Goal: Task Accomplishment & Management: Use online tool/utility

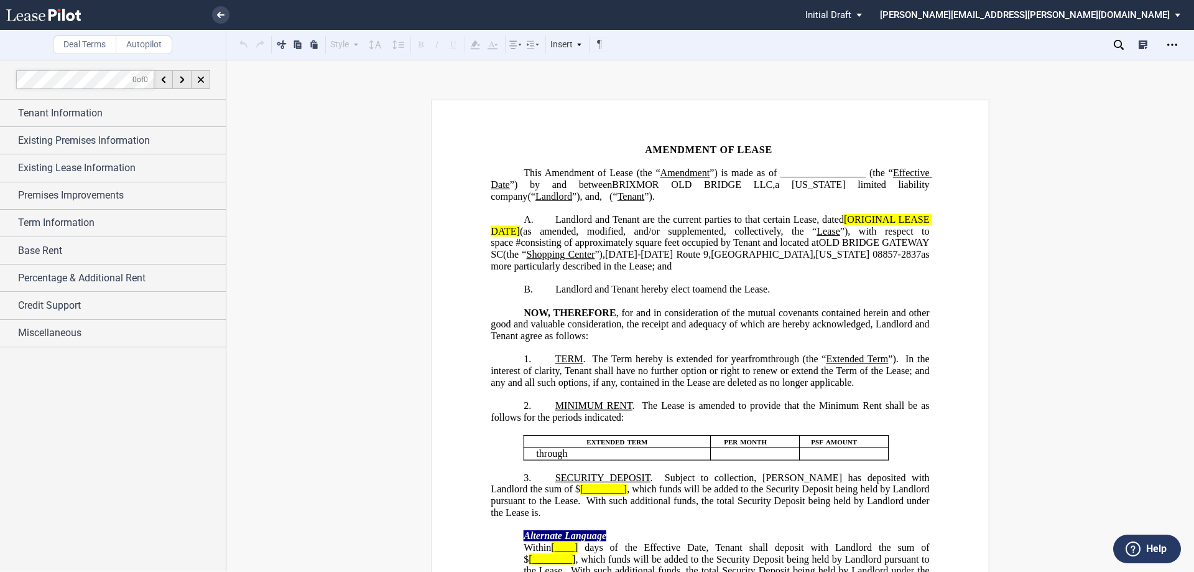
click at [659, 172] on span "Amendment of Lease (the “" at bounding box center [603, 172] width 116 height 11
click at [661, 169] on span "Amendment of Lease (the “" at bounding box center [603, 172] width 116 height 11
click at [846, 174] on span "”) is made as of _________________ (the “" at bounding box center [802, 172] width 182 height 11
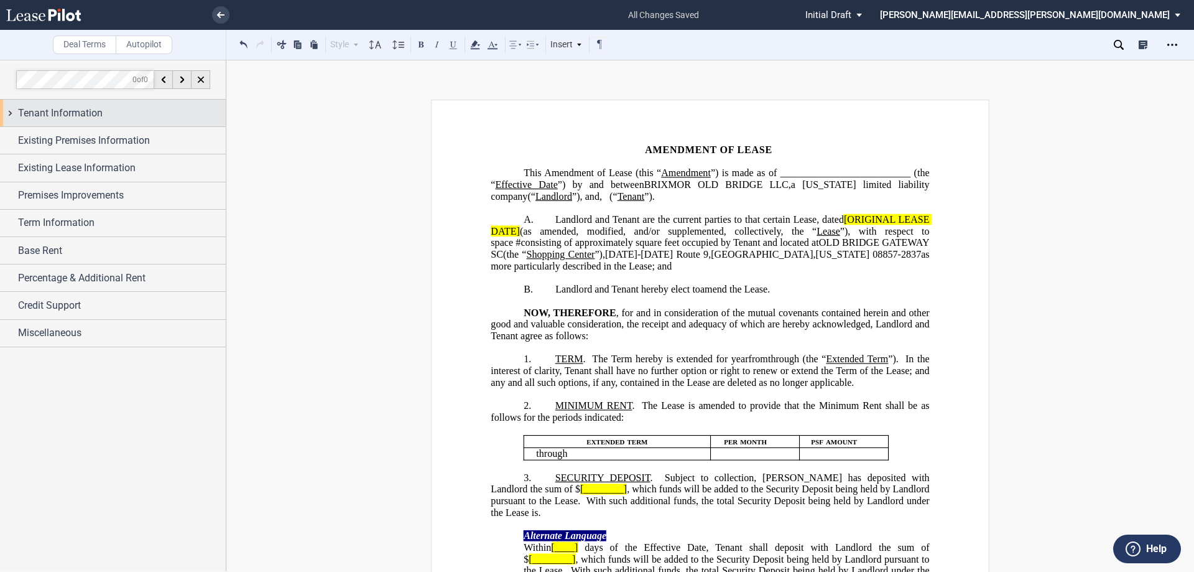
click at [96, 109] on span "Tenant Information" at bounding box center [60, 113] width 85 height 15
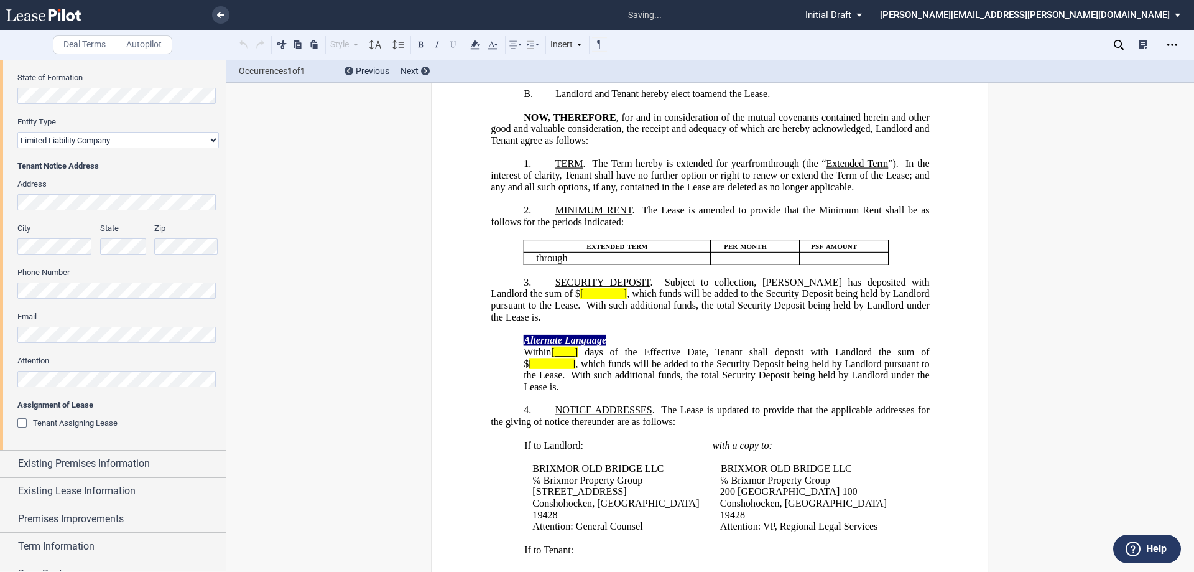
scroll to position [585, 0]
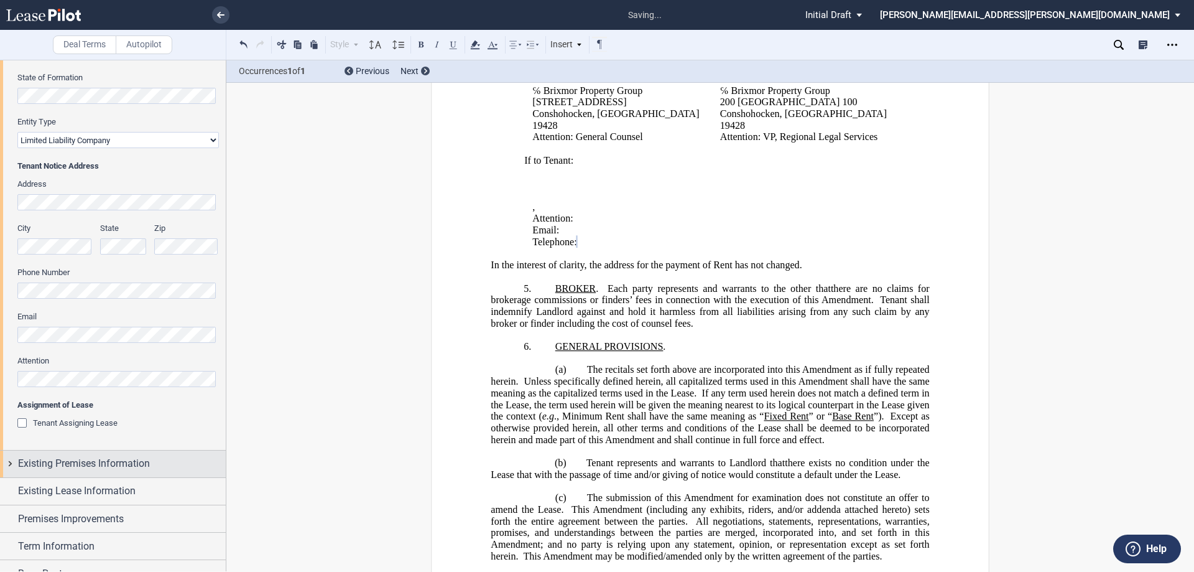
click at [54, 459] on span "Existing Premises Information" at bounding box center [84, 463] width 132 height 15
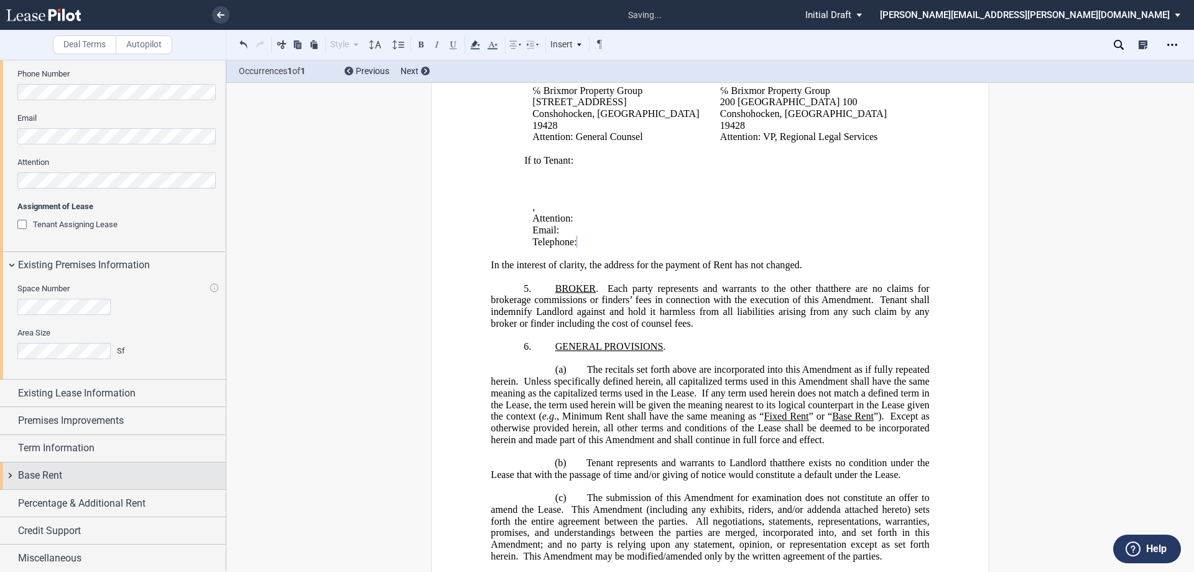
scroll to position [386, 0]
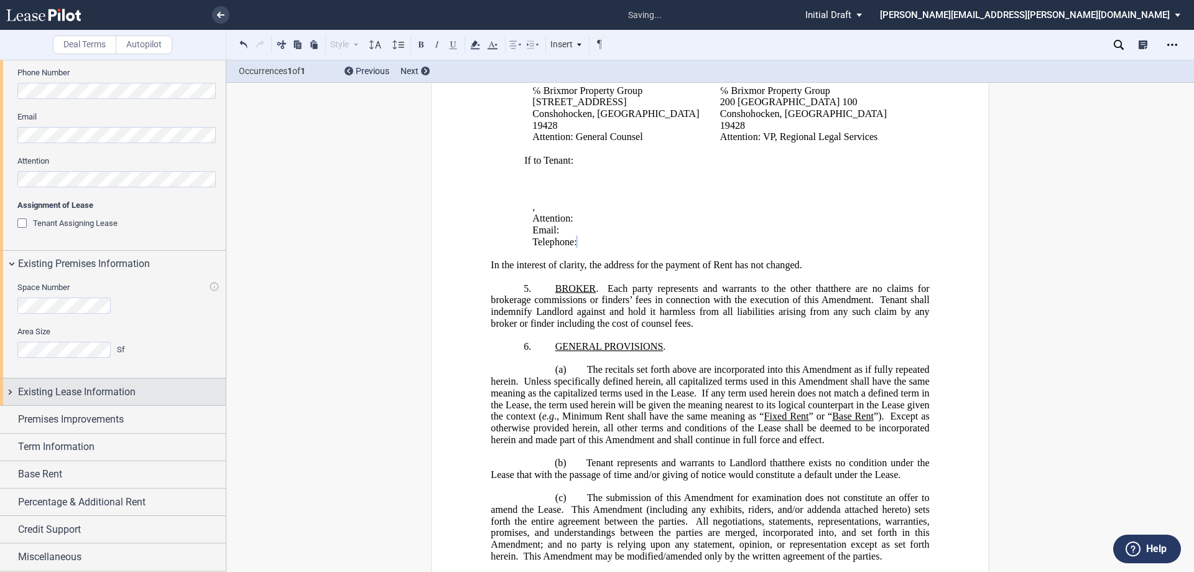
click at [135, 394] on span "Existing Lease Information" at bounding box center [77, 391] width 118 height 15
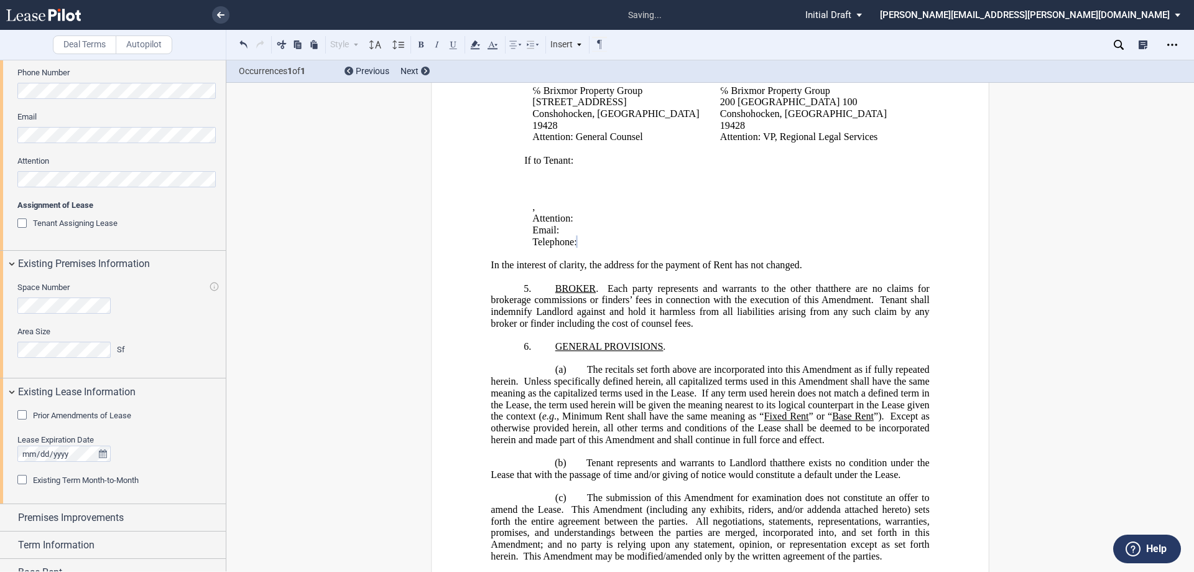
click at [124, 412] on span "Prior Amendments of Lease" at bounding box center [82, 414] width 98 height 9
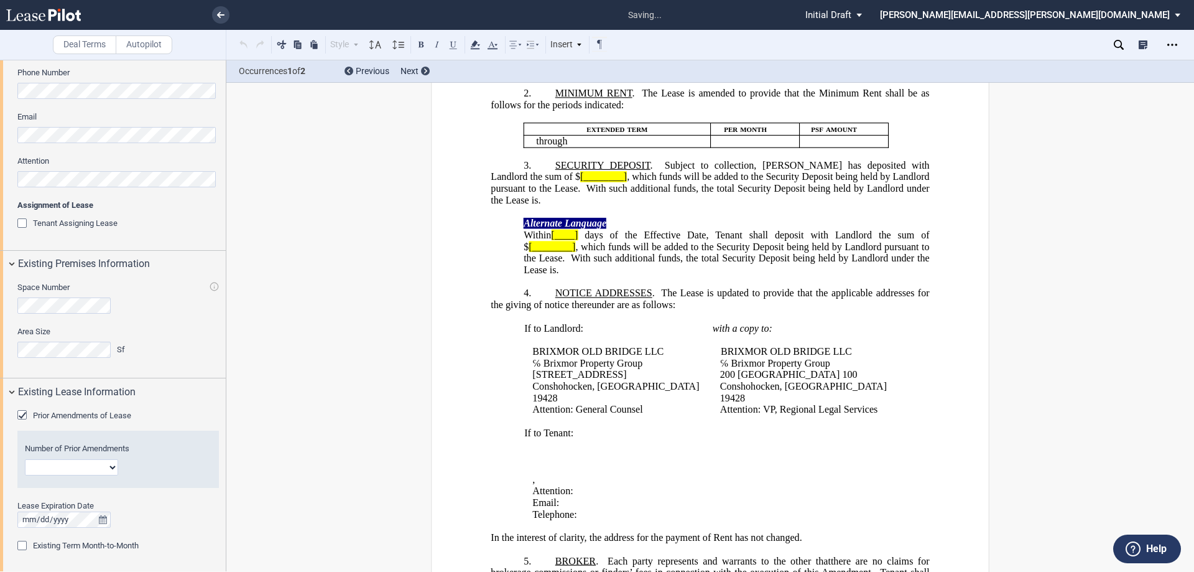
scroll to position [0, 0]
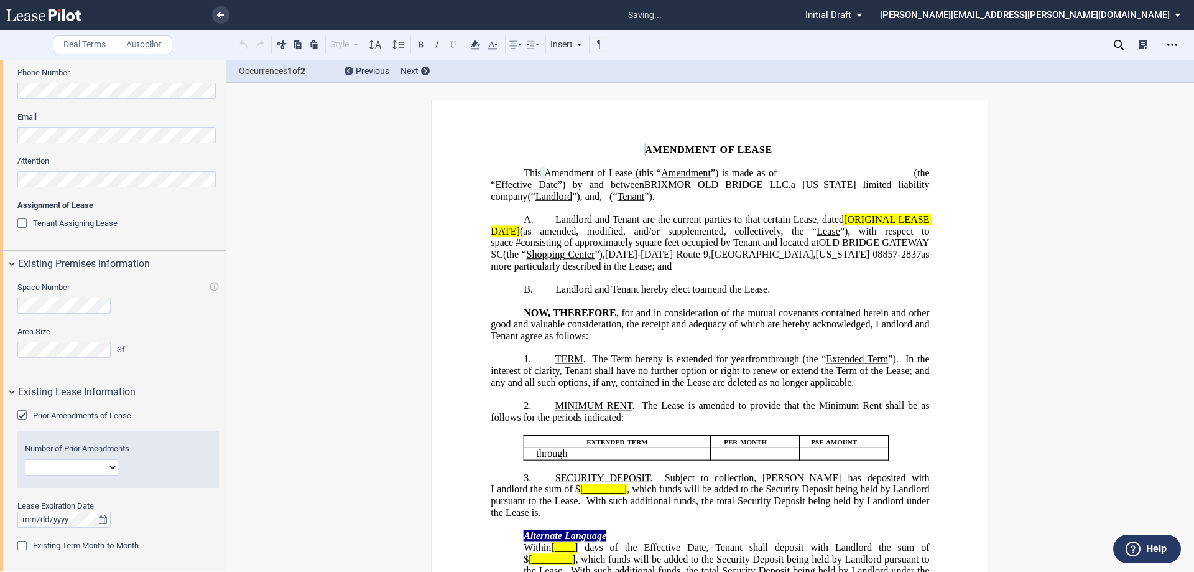
click at [95, 469] on select "1 2 3 4 5 6 7 8 9 10 11 12" at bounding box center [71, 467] width 93 height 16
select select "number:3"
click at [25, 459] on select "1 2 3 4 5 6 7 8 9 10 11 12" at bounding box center [71, 467] width 93 height 16
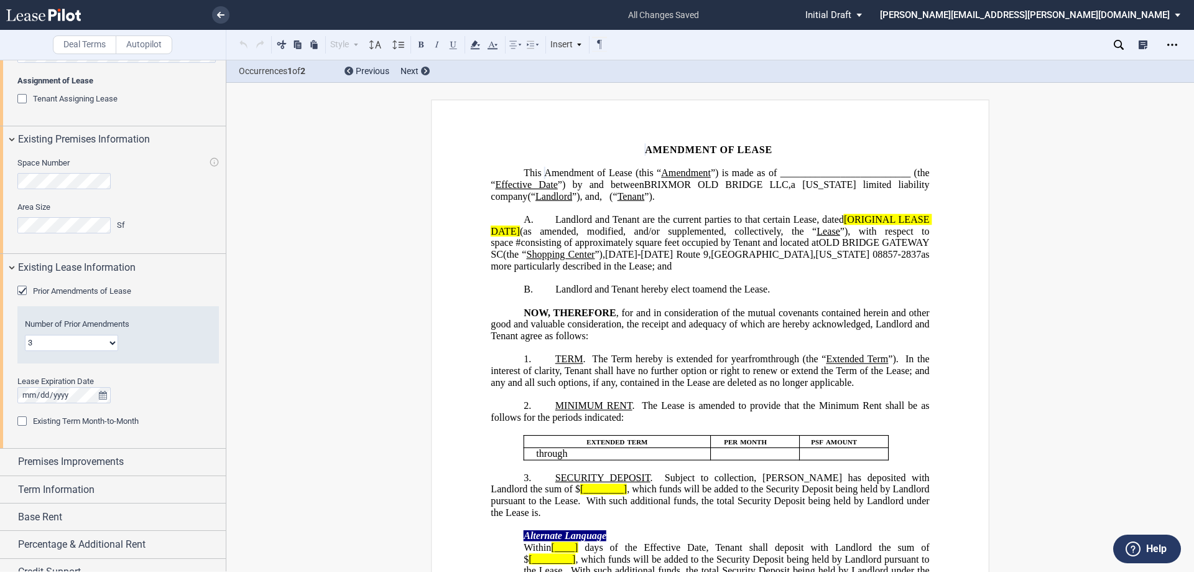
scroll to position [124, 0]
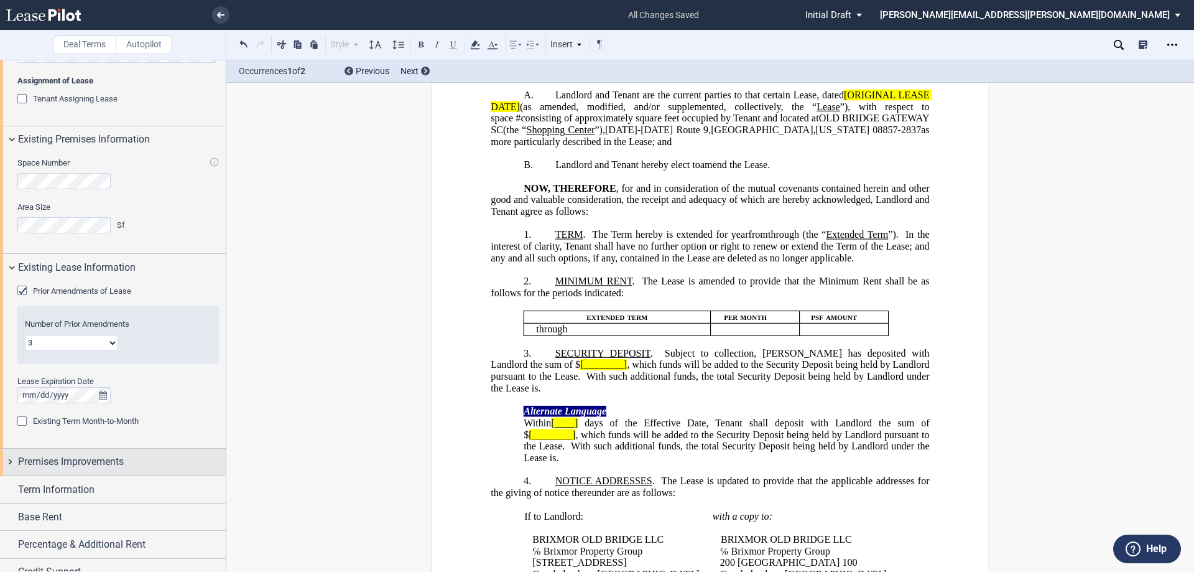
click at [106, 461] on span "Premises Improvements" at bounding box center [71, 461] width 106 height 15
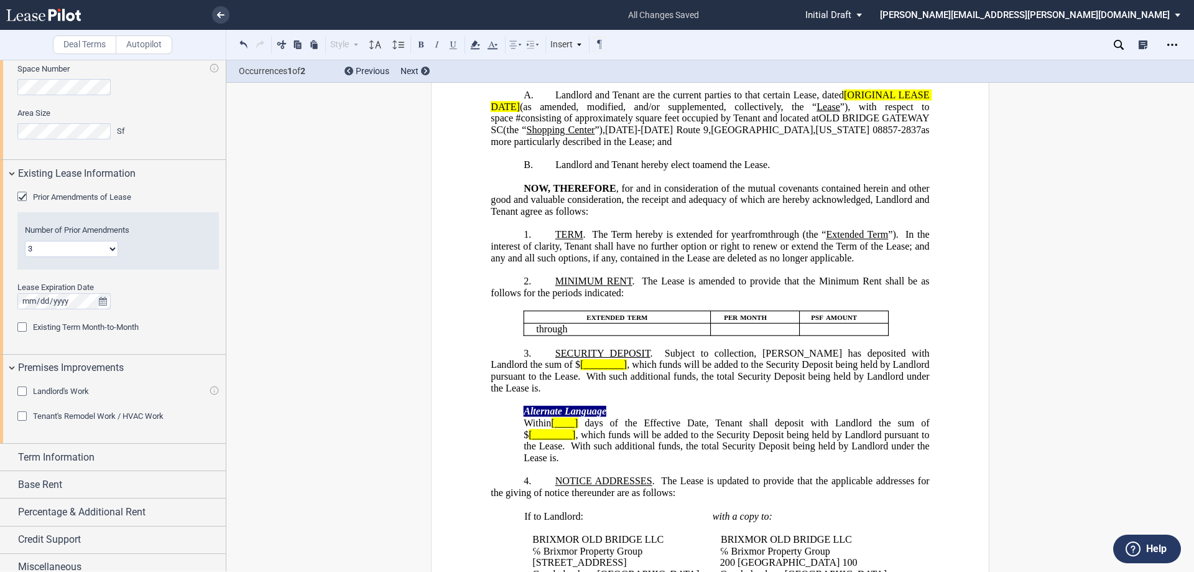
scroll to position [614, 0]
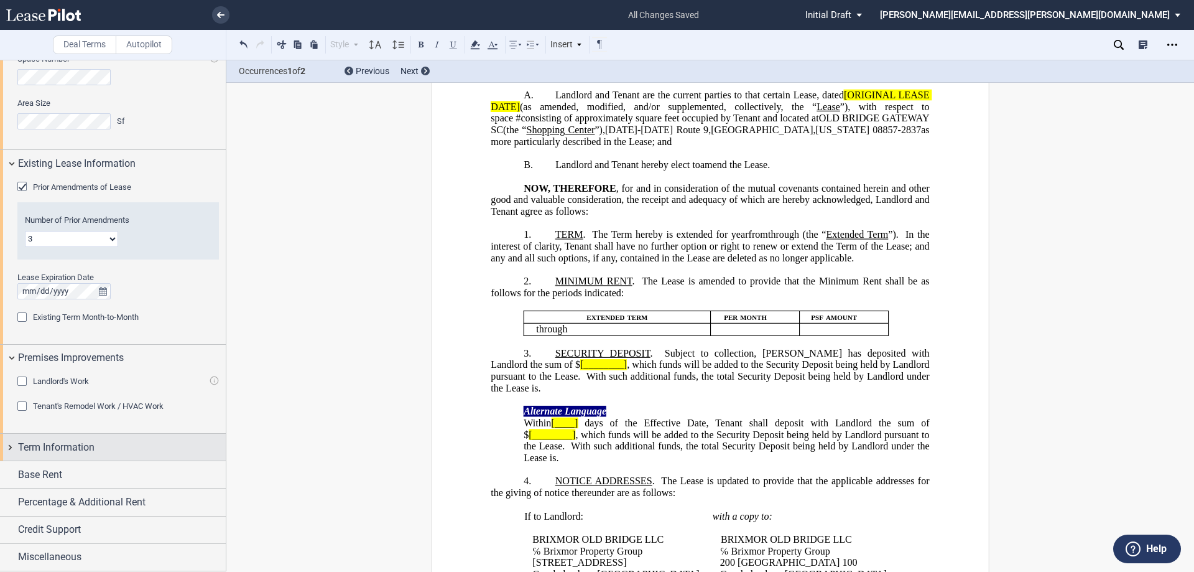
click at [118, 453] on div "Term Information" at bounding box center [122, 447] width 208 height 15
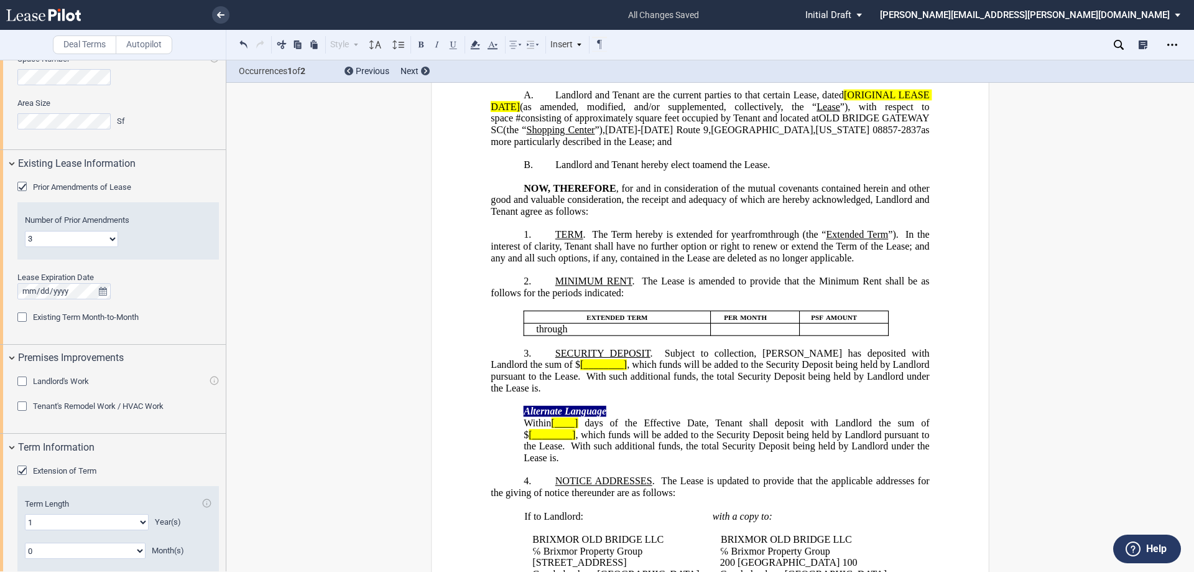
scroll to position [795, 0]
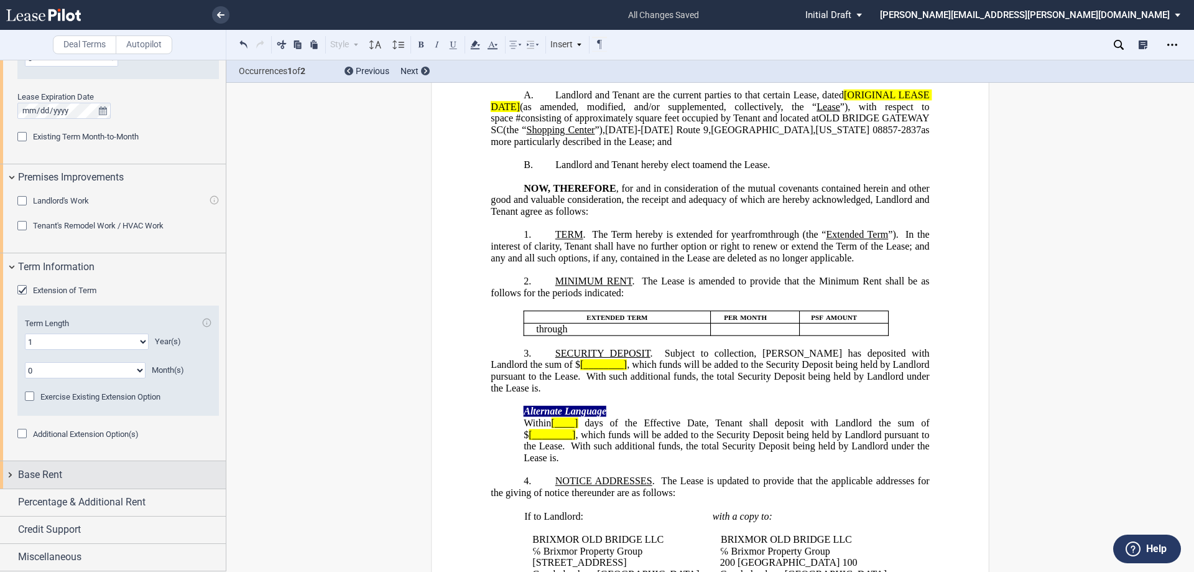
click at [126, 465] on div "Base Rent" at bounding box center [113, 474] width 226 height 27
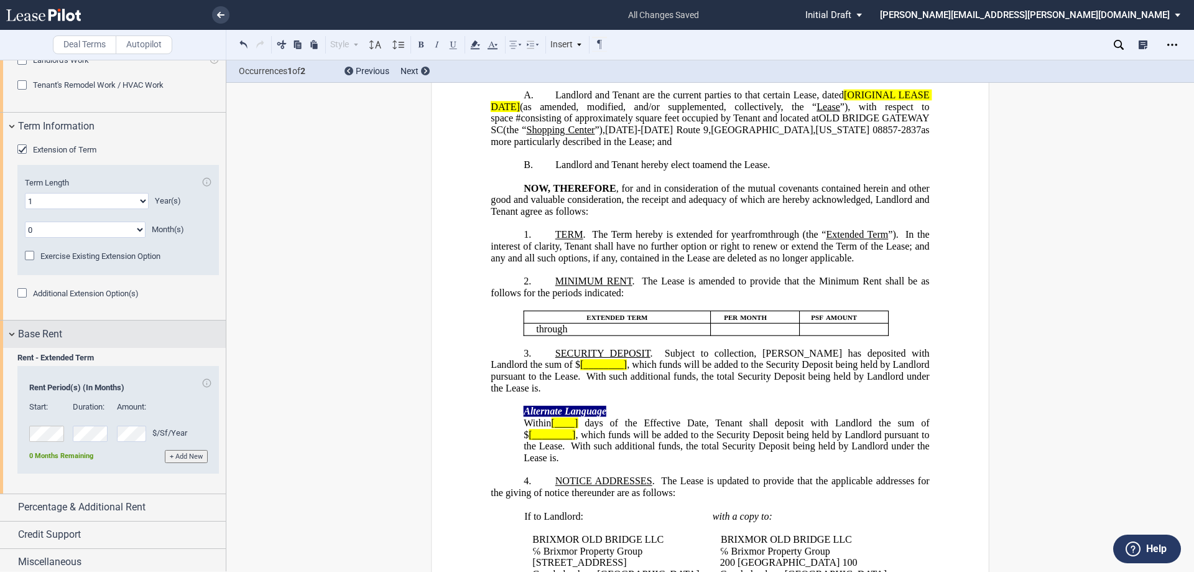
scroll to position [940, 0]
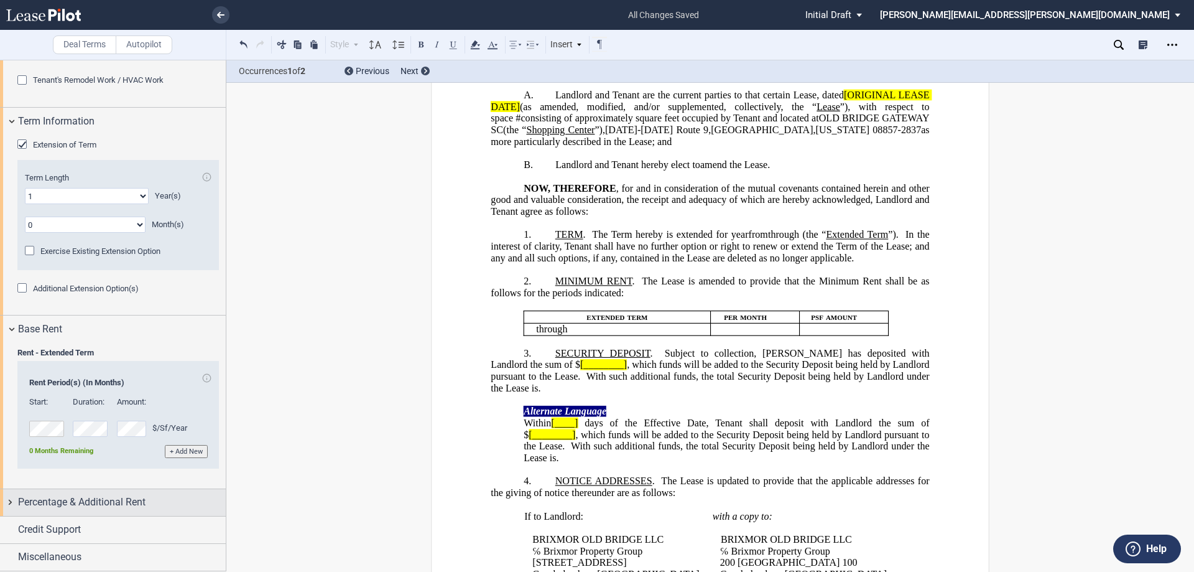
click at [131, 501] on span "Percentage & Additional Rent" at bounding box center [81, 501] width 127 height 15
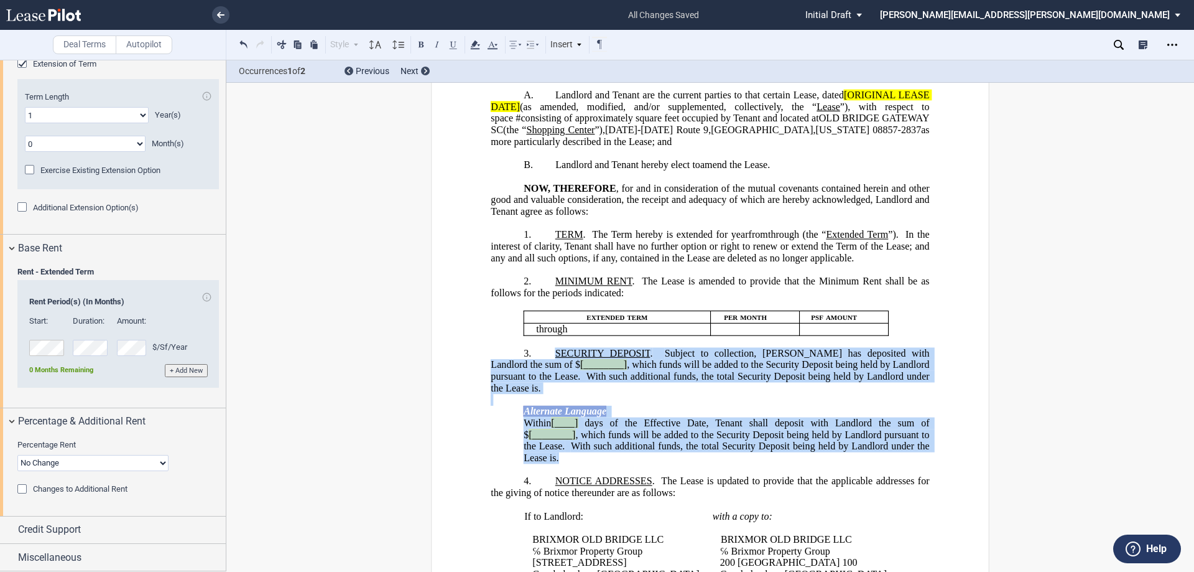
drag, startPoint x: 610, startPoint y: 493, endPoint x: 554, endPoint y: 392, distance: 115.5
click at [554, 392] on div "﻿ !!SET_LEVEL_1!! !!ARTICLE_LEVEL_2!! 3. SECURITY DEPOSIT . Subject to collecti…" at bounding box center [710, 399] width 438 height 128
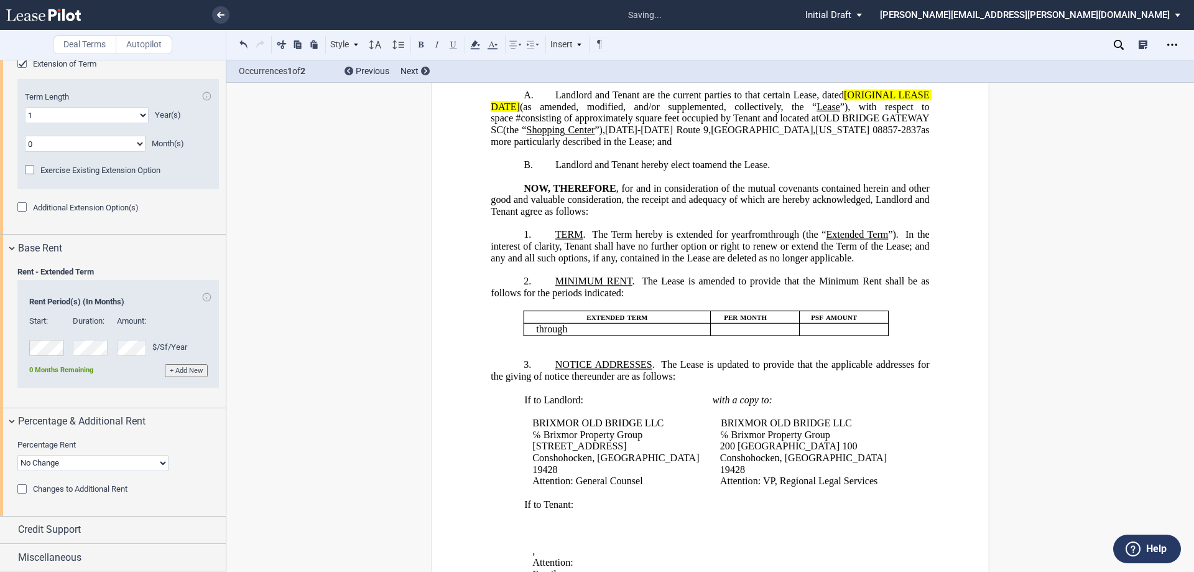
click at [559, 359] on p "﻿" at bounding box center [710, 353] width 438 height 12
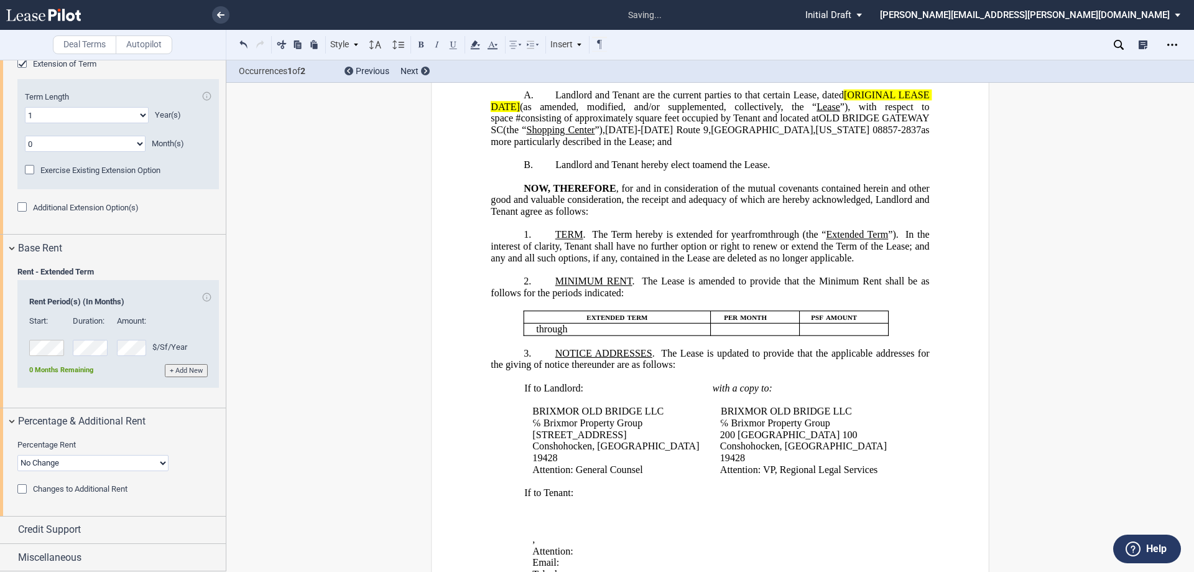
click at [555, 358] on span "NOTICE ADDRESSES" at bounding box center [603, 352] width 97 height 11
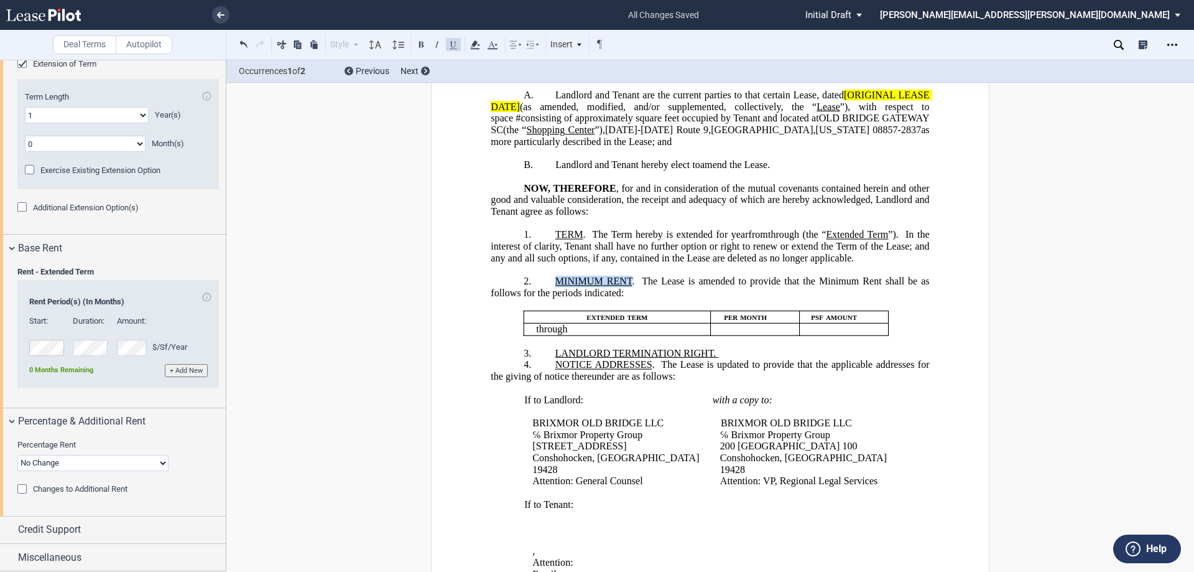
drag, startPoint x: 629, startPoint y: 308, endPoint x: 554, endPoint y: 304, distance: 74.8
click at [554, 298] on span "MINIMUM RENT . The Lease is amended to provide that the Minimum Rent shall be a…" at bounding box center [711, 287] width 441 height 22
click at [420, 42] on button at bounding box center [421, 44] width 15 height 15
drag, startPoint x: 645, startPoint y: 139, endPoint x: 577, endPoint y: 138, distance: 67.8
click at [577, 138] on span "Landlord and Tenant are the current parties to that certain Lease, dated [ORIGI…" at bounding box center [711, 118] width 441 height 57
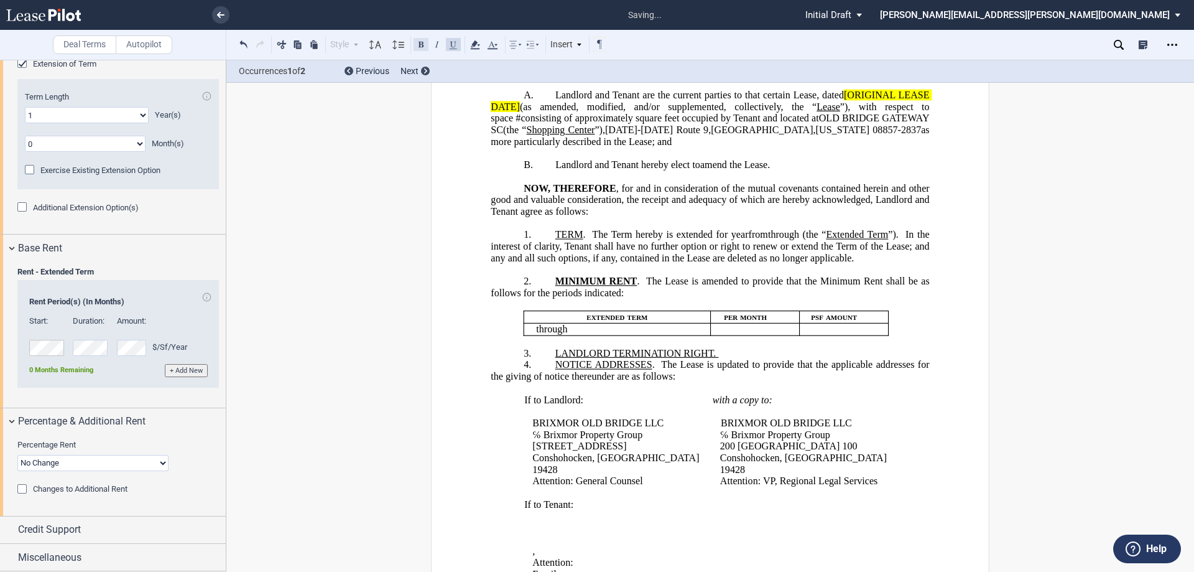
click at [421, 45] on button at bounding box center [421, 44] width 15 height 15
drag, startPoint x: 551, startPoint y: 137, endPoint x: 599, endPoint y: 137, distance: 47.9
click at [599, 137] on span "Landlord and Tenant are the current parties to that certain Lease, dated [ORIGI…" at bounding box center [711, 118] width 441 height 57
click at [598, 147] on span "as more particularly described in the Lease; and" at bounding box center [607, 141] width 192 height 11
drag, startPoint x: 883, startPoint y: 128, endPoint x: 865, endPoint y: 127, distance: 18.0
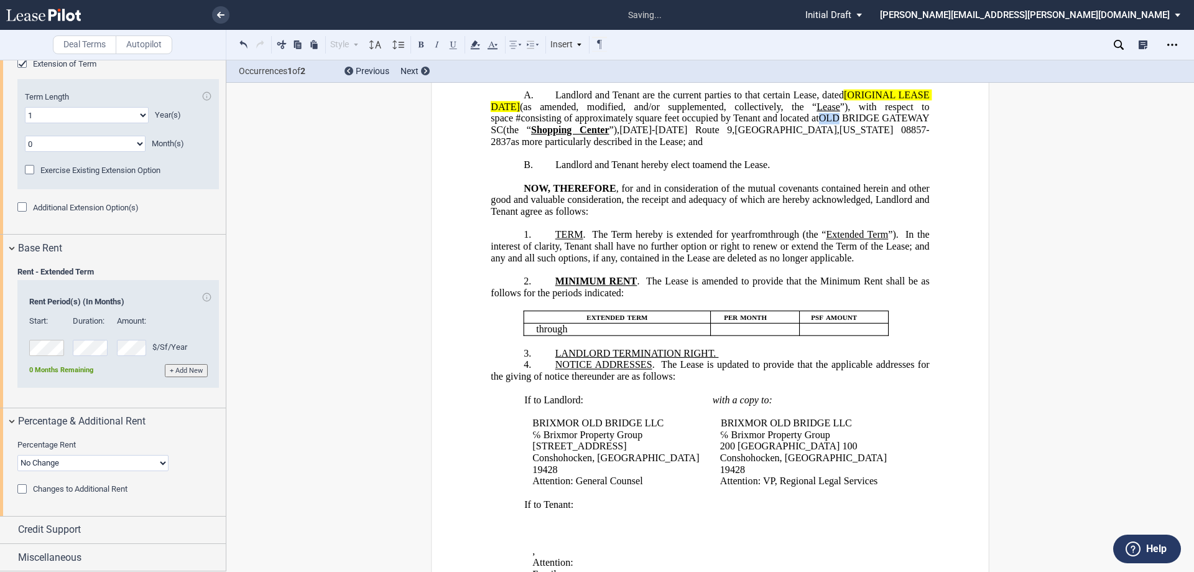
click at [865, 127] on span "OLD BRIDGE GATEWAY SC" at bounding box center [711, 124] width 441 height 22
drag, startPoint x: 661, startPoint y: 141, endPoint x: 561, endPoint y: 137, distance: 100.2
click at [561, 137] on span "Landlord and Tenant are the current parties to that certain Lease, dated [ORIGI…" at bounding box center [711, 118] width 441 height 57
click at [685, 124] on span "square feet occupied by Tenant and located at" at bounding box center [743, 118] width 198 height 11
drag, startPoint x: 726, startPoint y: 132, endPoint x: 688, endPoint y: 131, distance: 38.6
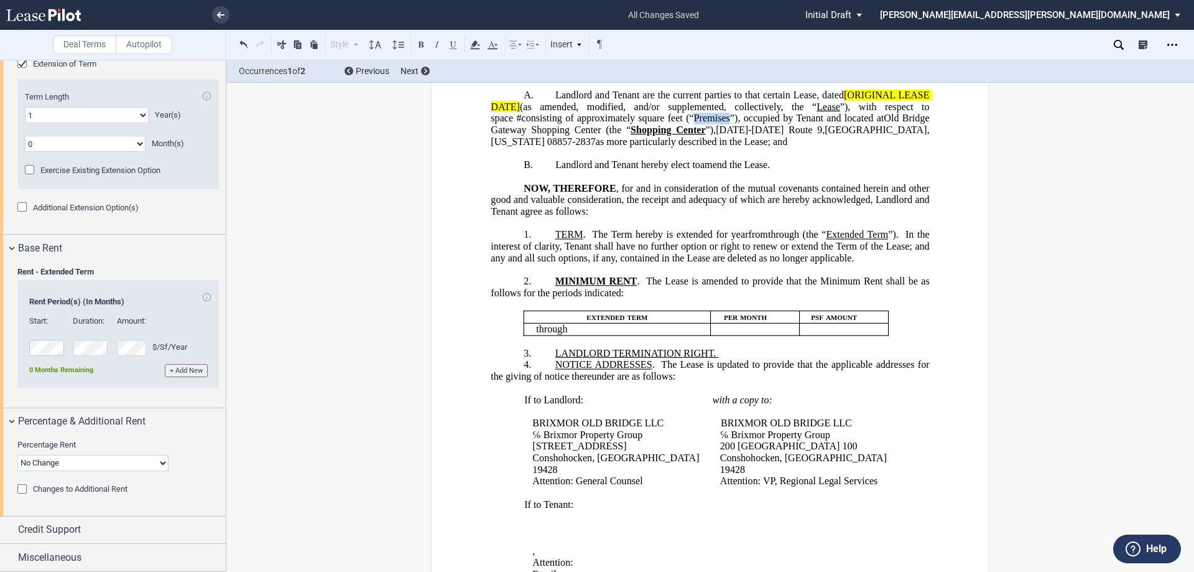
click at [688, 124] on span "square feet (“Premises”), occupied by Tenant and located at" at bounding box center [761, 118] width 246 height 11
click at [453, 44] on button at bounding box center [453, 44] width 15 height 15
click at [425, 44] on button at bounding box center [421, 44] width 15 height 15
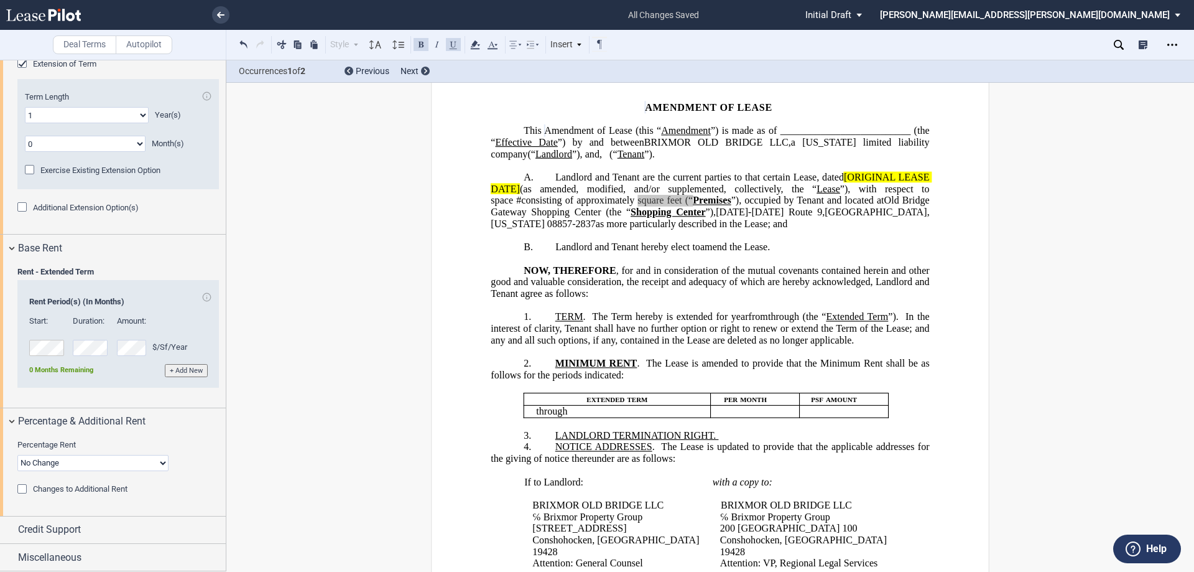
scroll to position [0, 0]
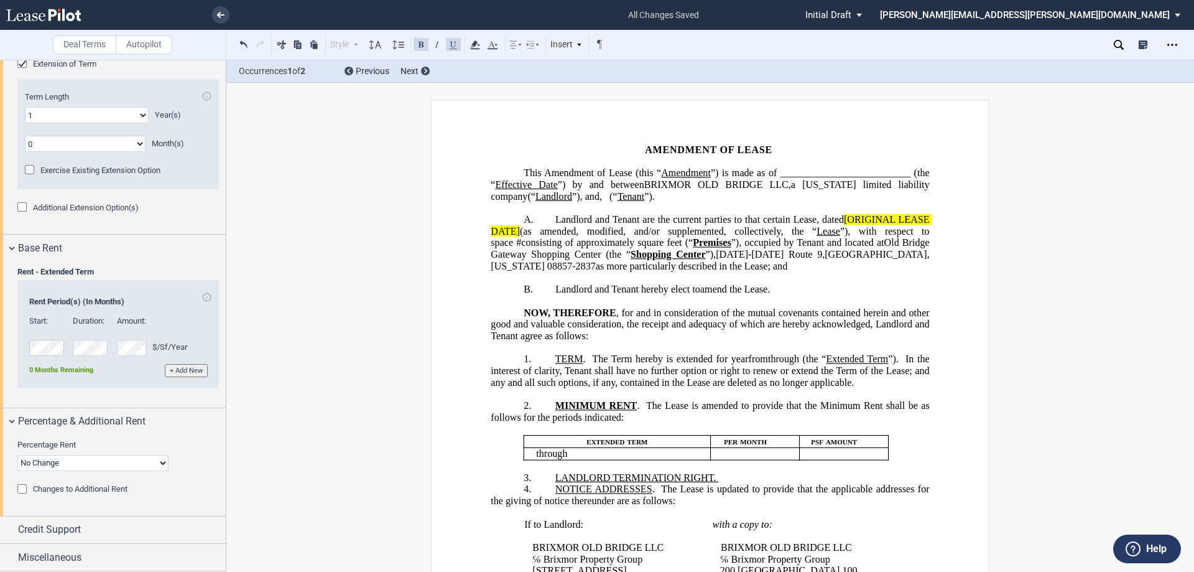
click at [617, 202] on span "(“" at bounding box center [614, 195] width 8 height 11
drag, startPoint x: 809, startPoint y: 208, endPoint x: 782, endPoint y: 208, distance: 26.1
click at [782, 202] on span ", d/b/a “BHAVANI FOOD MARKET” (“ Tenant ”)." at bounding box center [711, 195] width 203 height 11
click at [419, 42] on button at bounding box center [421, 44] width 15 height 15
drag, startPoint x: 812, startPoint y: 173, endPoint x: 764, endPoint y: 172, distance: 47.9
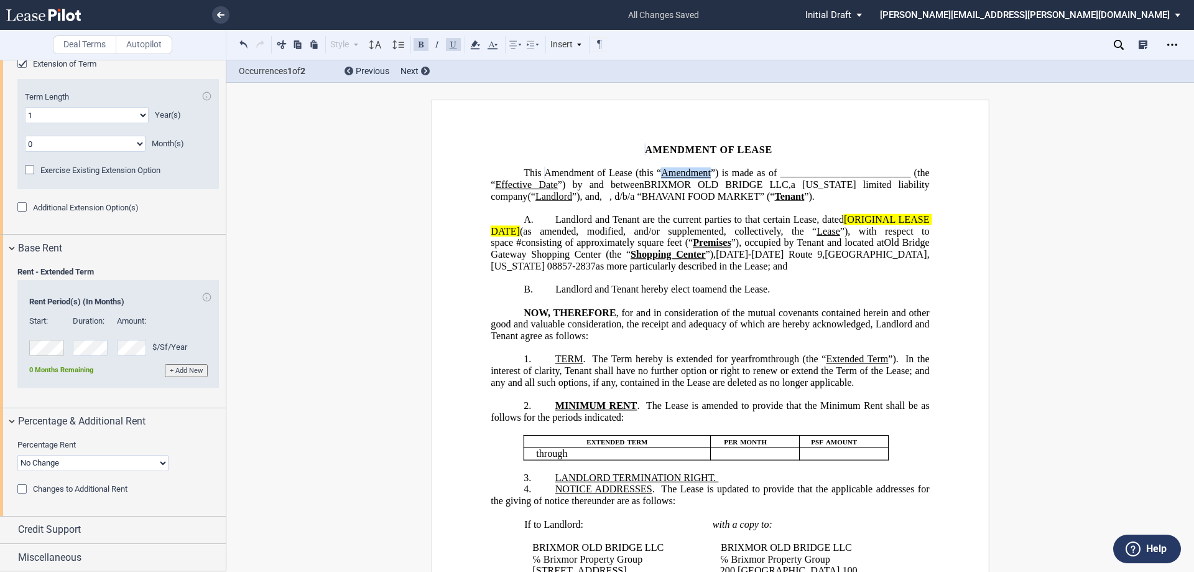
click at [764, 172] on span "Amendment of Lease (this “ Amendment ”) is made as of _________________________…" at bounding box center [711, 184] width 441 height 34
click at [422, 50] on button at bounding box center [421, 44] width 15 height 15
drag, startPoint x: 705, startPoint y: 185, endPoint x: 647, endPoint y: 182, distance: 57.3
click at [647, 182] on span "Amendment of Lease (this “ Amendment ”) is made as of _________________________…" at bounding box center [711, 184] width 441 height 34
click at [415, 44] on button at bounding box center [421, 44] width 15 height 15
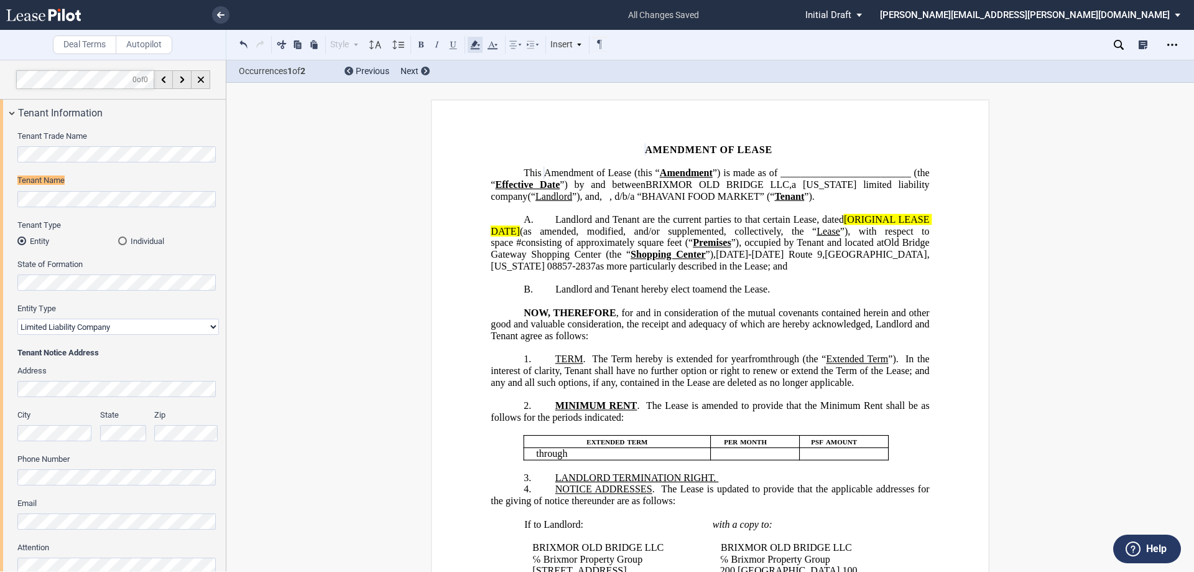
click at [477, 50] on icon at bounding box center [475, 44] width 15 height 15
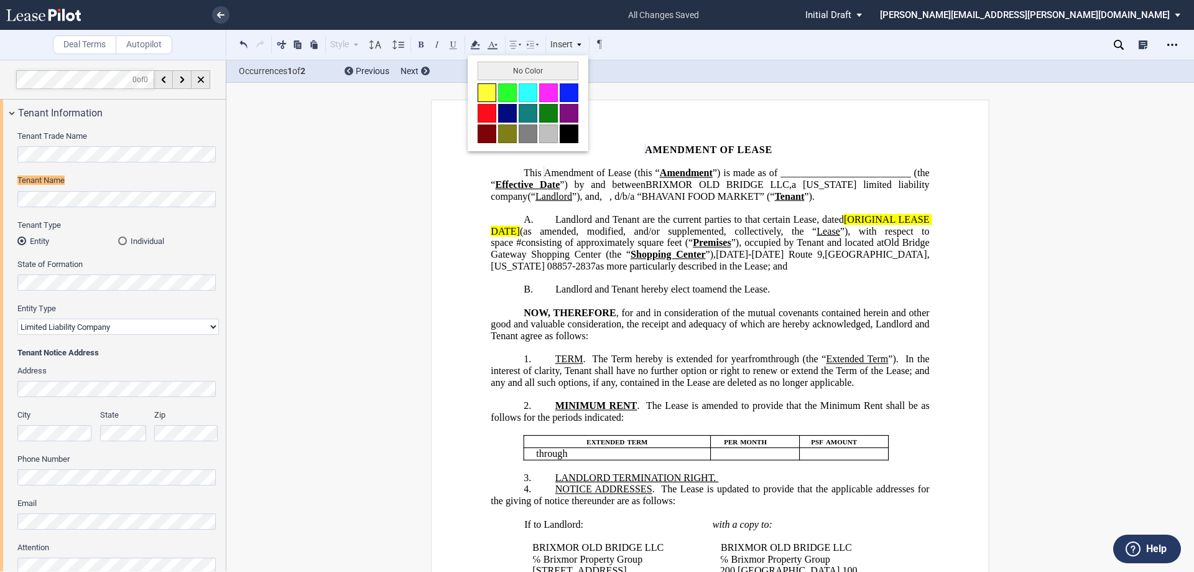
click at [491, 95] on button at bounding box center [487, 92] width 19 height 19
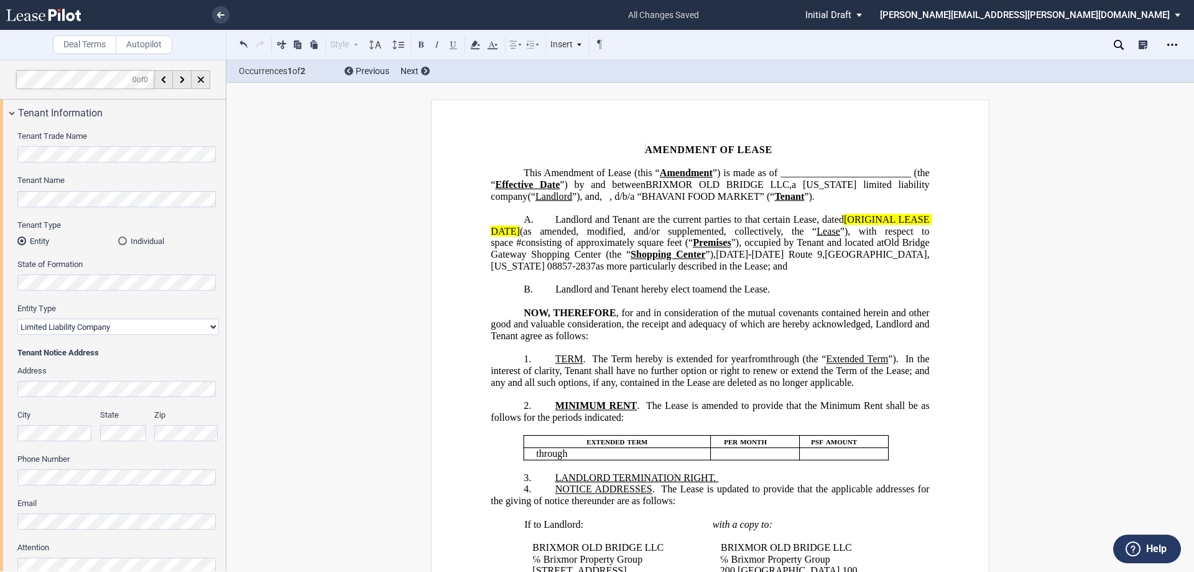
click at [814, 225] on span "Landlord and Tenant are the current parties to that certain Lease, dated" at bounding box center [699, 219] width 289 height 11
click at [839, 225] on span "Landlord and Tenant are the current parties to that certain Lease dated" at bounding box center [699, 219] width 289 height 11
drag, startPoint x: 839, startPoint y: 233, endPoint x: 848, endPoint y: 232, distance: 9.4
click at [848, 232] on span "Landlord and Tenant are the current parties to that certain Lease dated [ORIGIN…" at bounding box center [711, 242] width 441 height 57
click at [520, 236] on span "(as amended, modified, and/or supplemented, collectively, the “" at bounding box center [668, 230] width 297 height 11
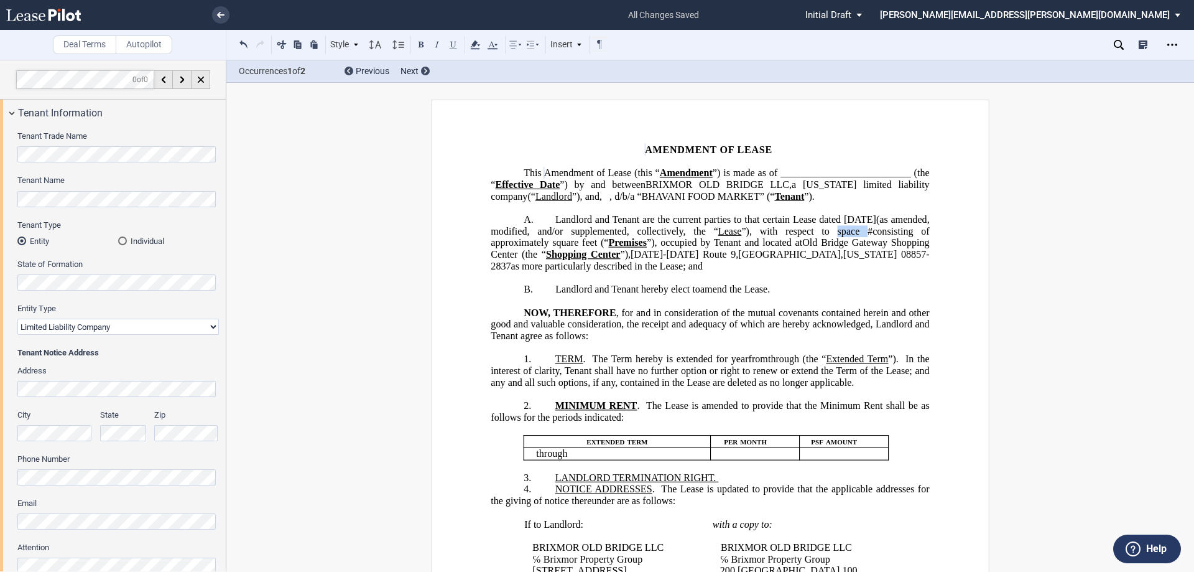
drag, startPoint x: 899, startPoint y: 243, endPoint x: 872, endPoint y: 238, distance: 27.2
click at [872, 238] on span "Landlord and Tenant are the current parties to that certain Lease dated Septemb…" at bounding box center [711, 242] width 441 height 57
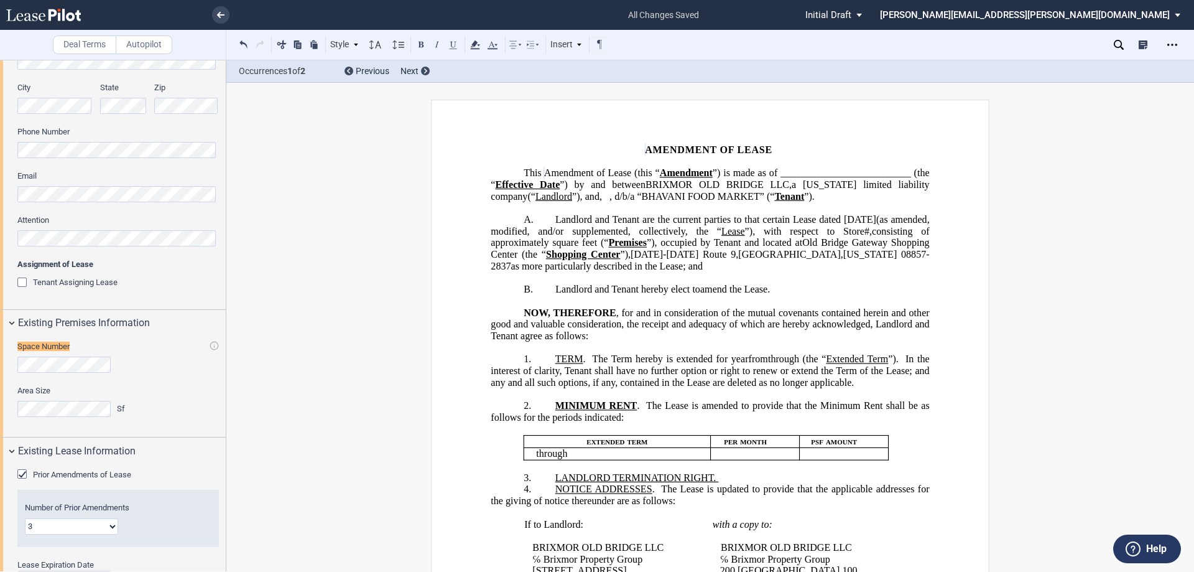
scroll to position [358, 0]
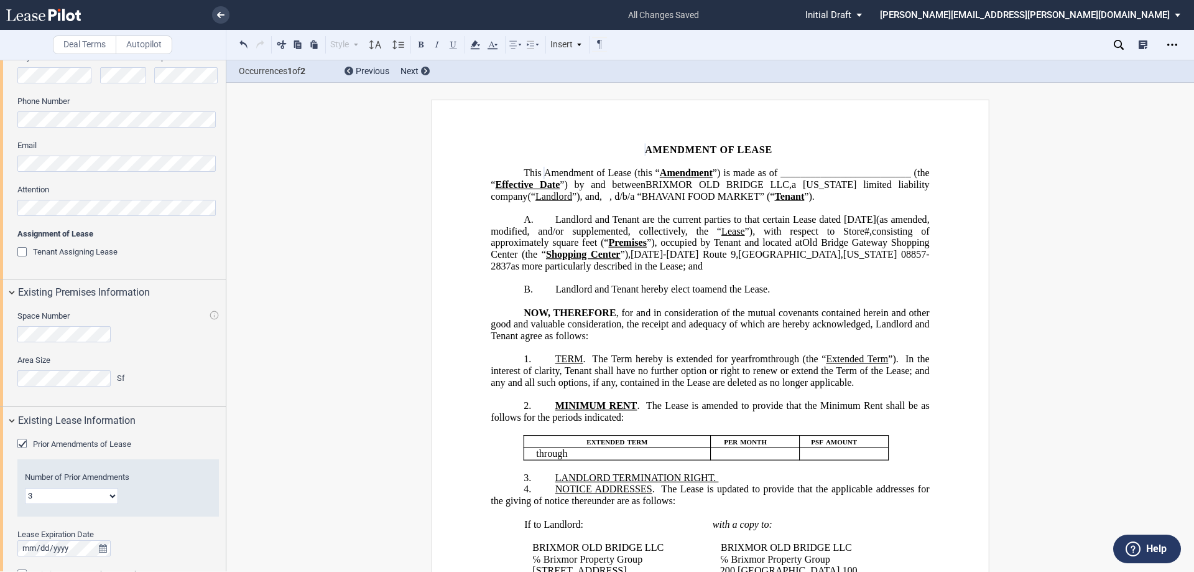
click at [865, 236] on span "”), with respect to ﻿Store" at bounding box center [804, 230] width 119 height 11
click at [869, 236] on span "#" at bounding box center [867, 230] width 5 height 11
click at [822, 236] on span "”), with respect to ﻿Store" at bounding box center [771, 230] width 101 height 11
drag, startPoint x: 633, startPoint y: 267, endPoint x: 738, endPoint y: 268, distance: 104.5
click at [738, 268] on span "Landlord and Tenant are the current parties to that certain Lease dated Septemb…" at bounding box center [711, 242] width 441 height 57
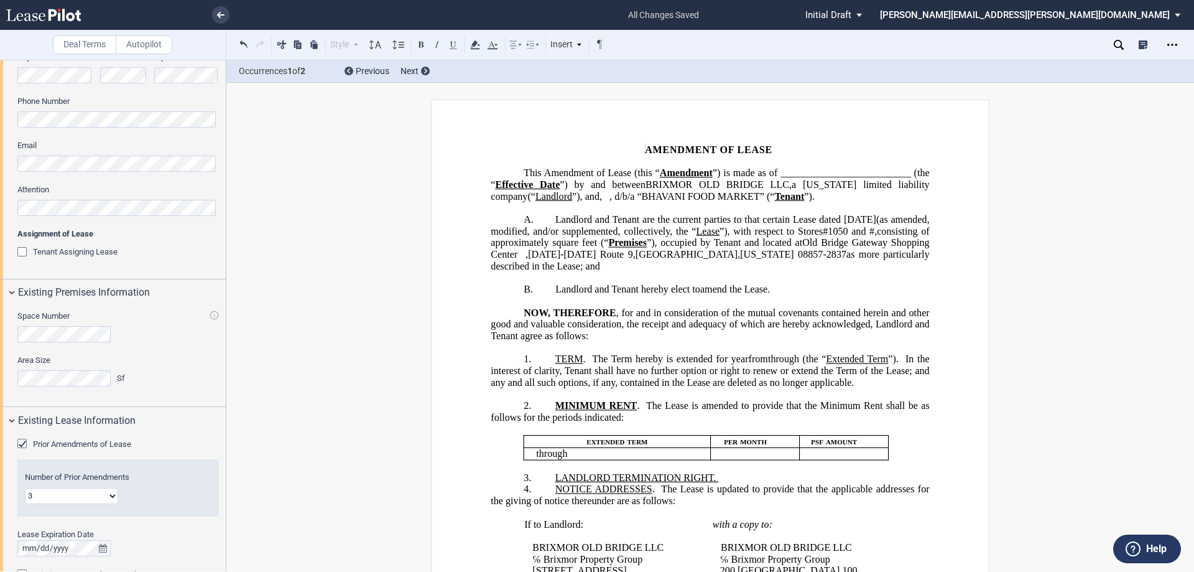
click at [891, 265] on span "as more particularly described in the Lease; and" at bounding box center [711, 260] width 441 height 22
drag, startPoint x: 580, startPoint y: 372, endPoint x: 554, endPoint y: 371, distance: 26.1
click at [555, 364] on span "TERM . The Term hereby is extended for" at bounding box center [641, 358] width 173 height 11
click at [422, 45] on button at bounding box center [421, 44] width 15 height 15
drag, startPoint x: 613, startPoint y: 386, endPoint x: 543, endPoint y: 367, distance: 72.7
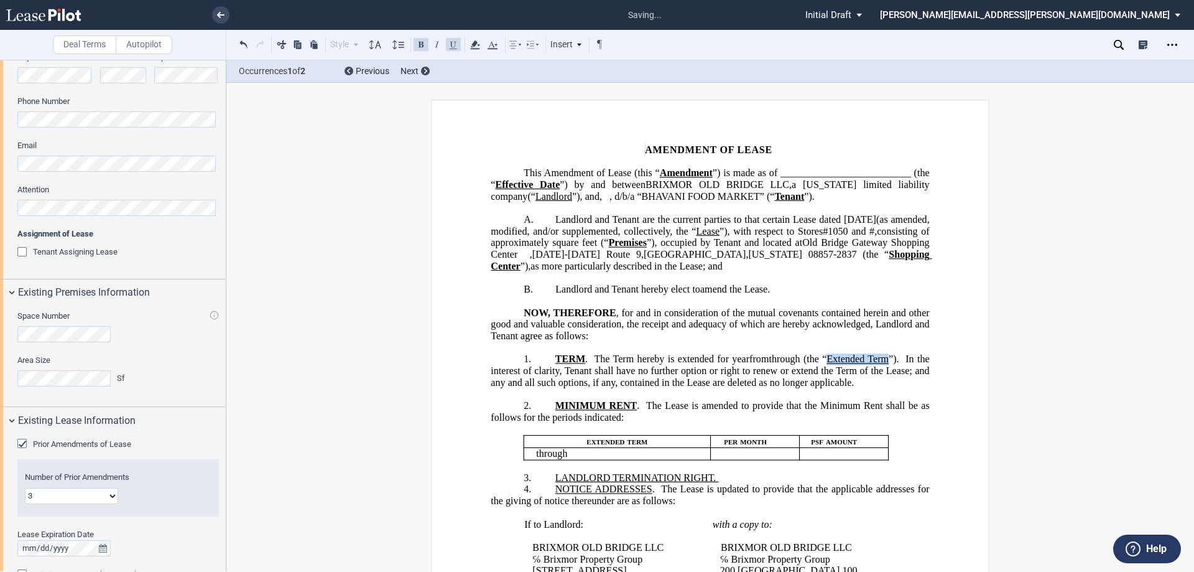
click at [550, 379] on span "(the “ Extended Term ”). In the interest of clarity, Tenant shall have no furth…" at bounding box center [711, 370] width 441 height 34
click at [425, 42] on button at bounding box center [421, 44] width 15 height 15
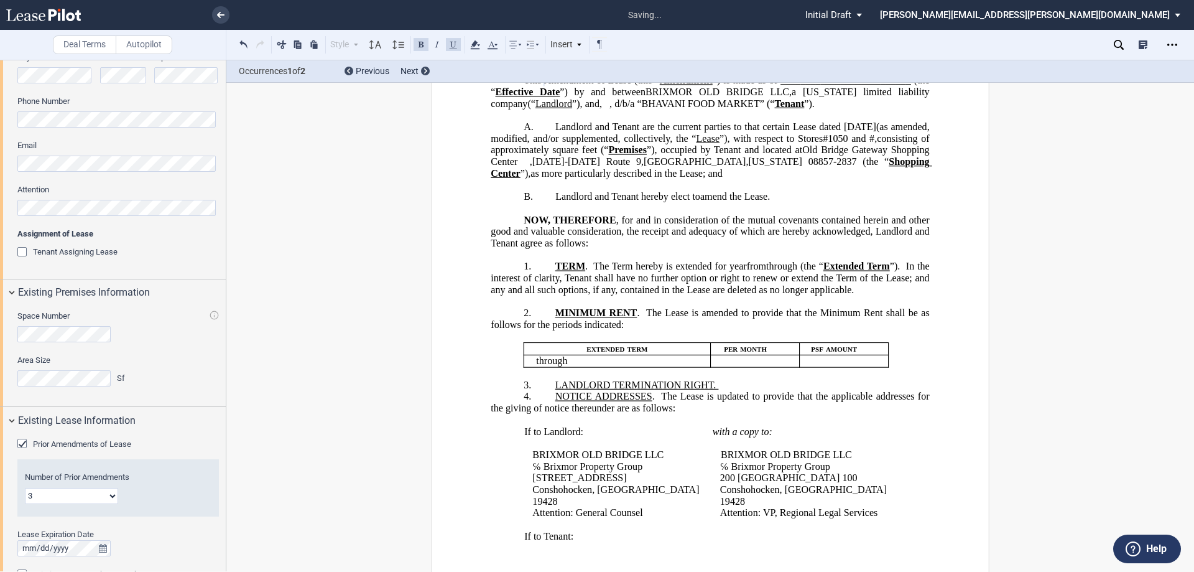
scroll to position [124, 0]
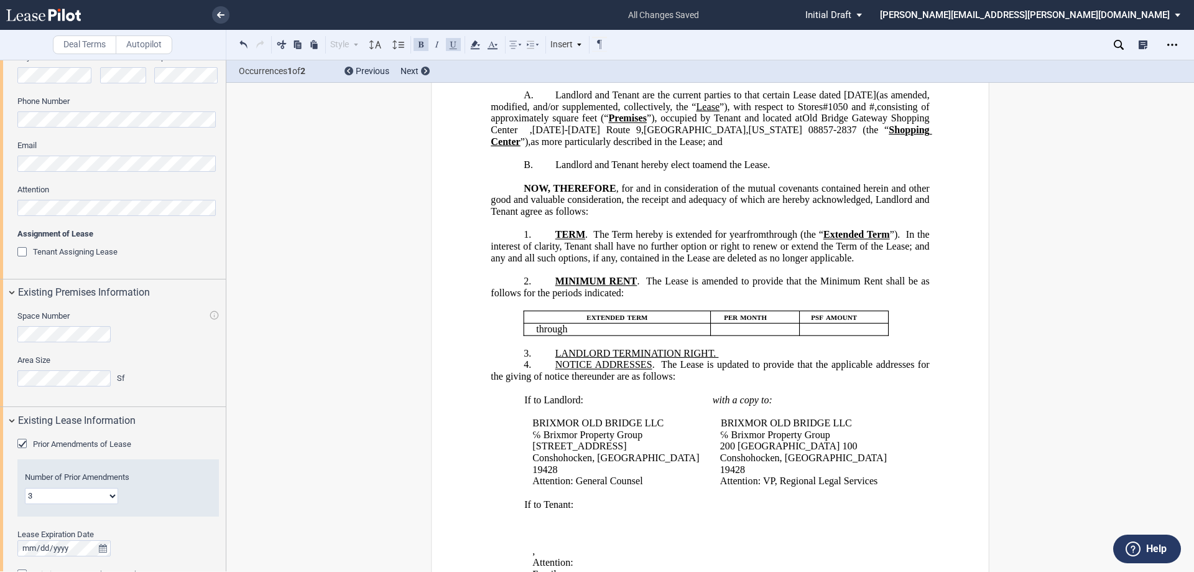
click at [555, 240] on span "TERM" at bounding box center [570, 234] width 30 height 11
click at [649, 240] on span "The Term hereby is extended for" at bounding box center [710, 234] width 147 height 11
click at [644, 263] on span "In the interest of clarity, Tenant shall have no further option or right to ren…" at bounding box center [711, 252] width 441 height 22
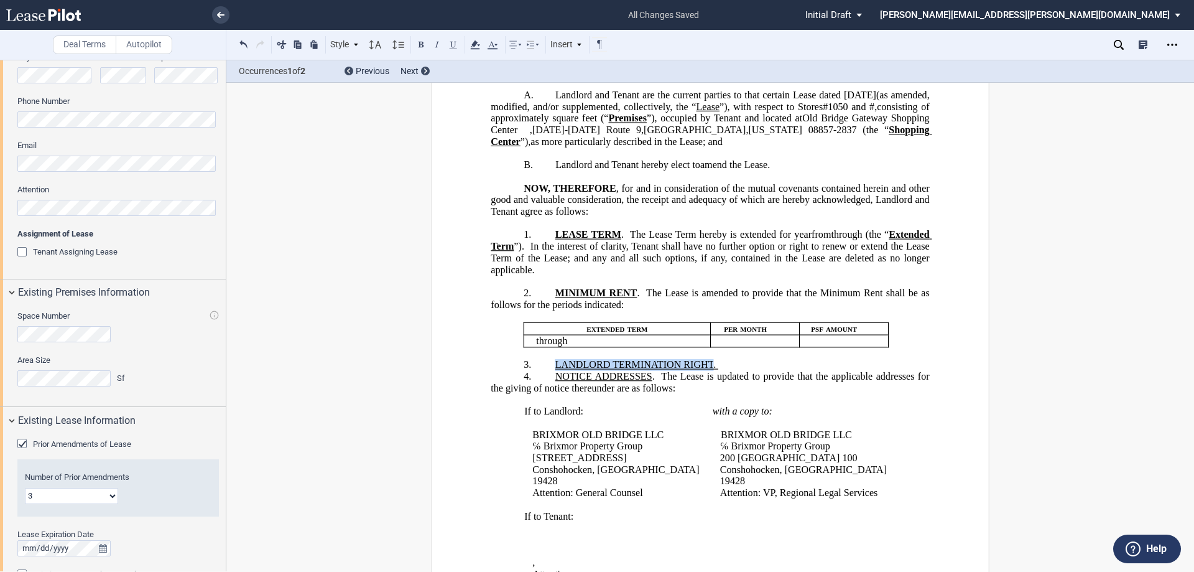
drag, startPoint x: 710, startPoint y: 387, endPoint x: 554, endPoint y: 382, distance: 156.2
click at [555, 370] on span "﻿LANDLORD TERMINATION RIGHT." at bounding box center [637, 364] width 164 height 11
click at [420, 45] on button at bounding box center [421, 44] width 15 height 15
click at [652, 381] on span "." at bounding box center [653, 375] width 2 height 11
click at [646, 381] on span "NOTICE ADDRESSES" at bounding box center [603, 375] width 97 height 11
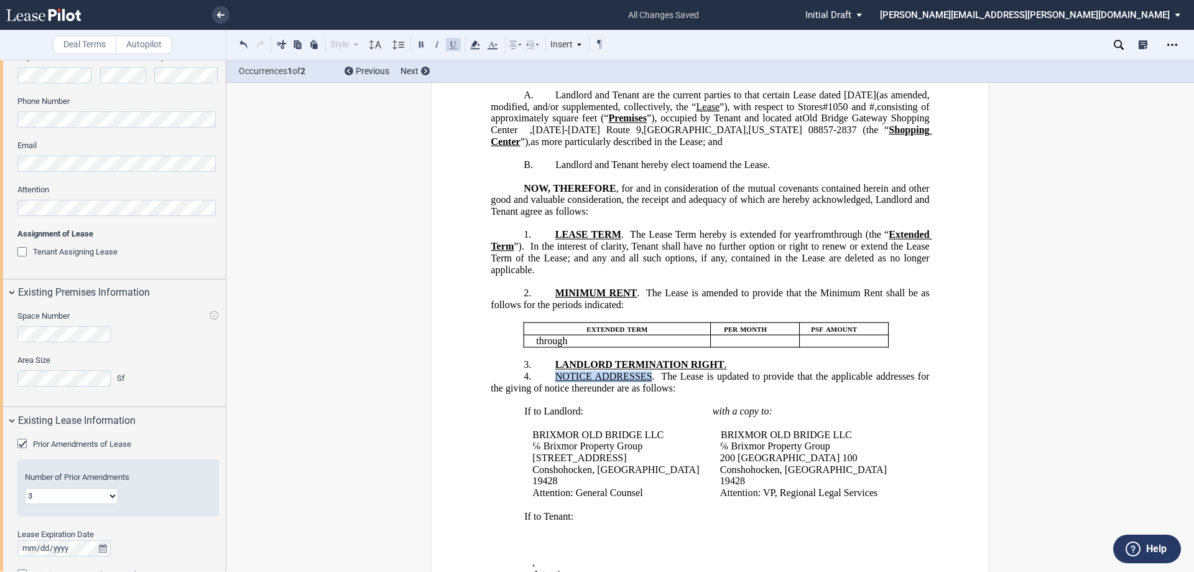
drag, startPoint x: 649, startPoint y: 401, endPoint x: 554, endPoint y: 399, distance: 94.6
click at [554, 392] on span "NOTICE ADDRESSES . The Lease is updated to provide that the applicable addresse…" at bounding box center [711, 381] width 441 height 22
click at [421, 45] on button at bounding box center [421, 44] width 15 height 15
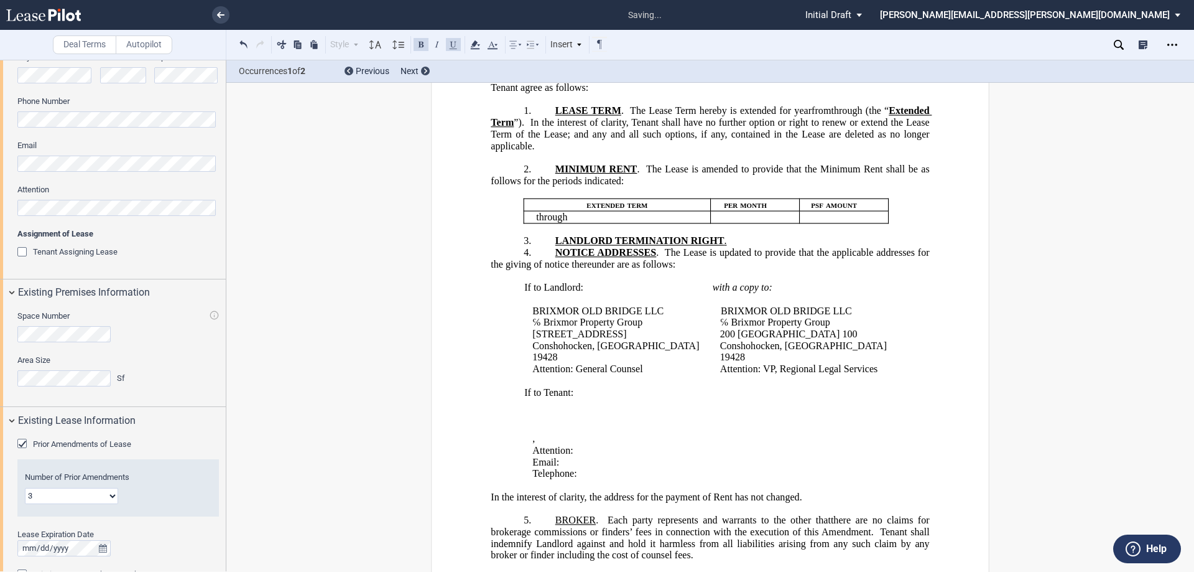
scroll to position [373, 0]
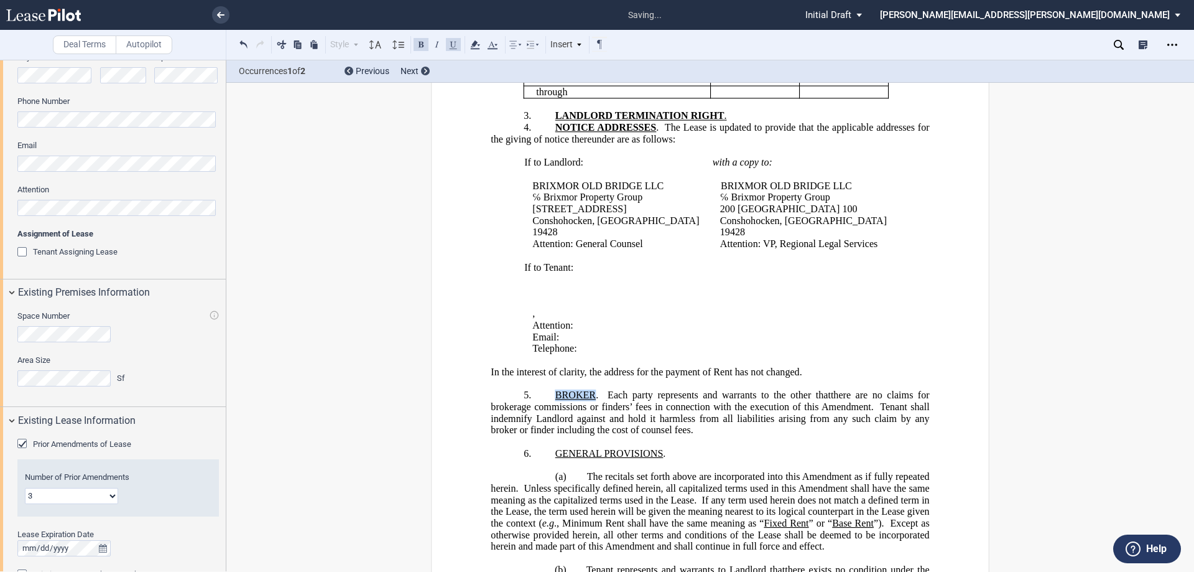
drag, startPoint x: 592, startPoint y: 422, endPoint x: 552, endPoint y: 420, distance: 39.8
click at [555, 401] on span "BROKER" at bounding box center [575, 394] width 40 height 11
click at [426, 44] on button at bounding box center [421, 44] width 15 height 15
drag, startPoint x: 659, startPoint y: 476, endPoint x: 554, endPoint y: 473, distance: 104.5
click at [555, 458] on span "GENERAL PROVISIONS" at bounding box center [609, 452] width 108 height 11
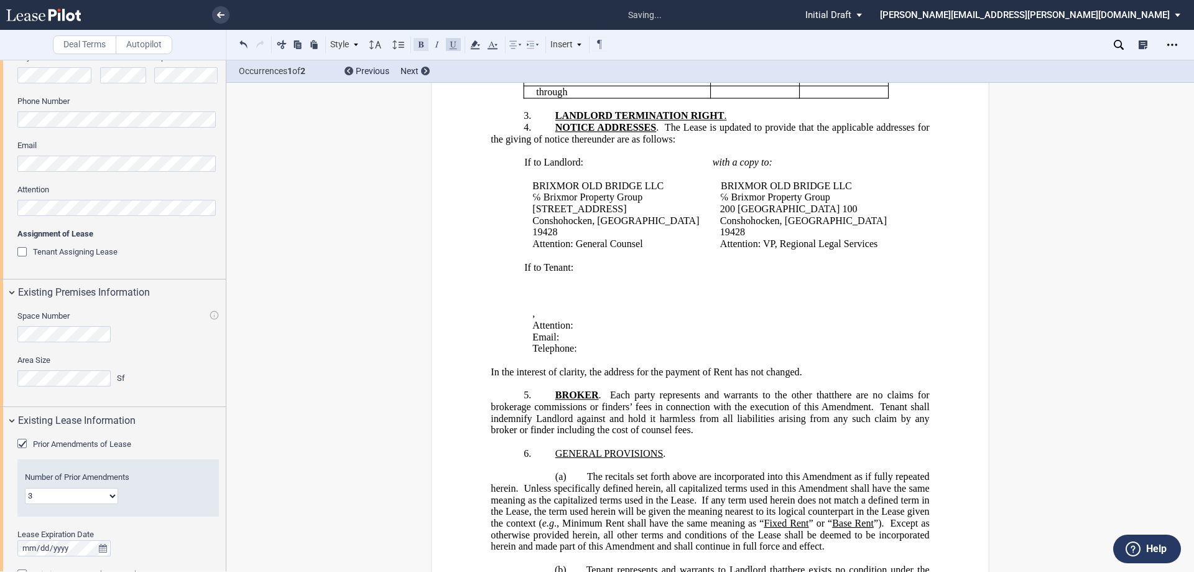
click at [425, 47] on button at bounding box center [421, 44] width 15 height 15
click at [589, 471] on p "﻿" at bounding box center [710, 465] width 438 height 12
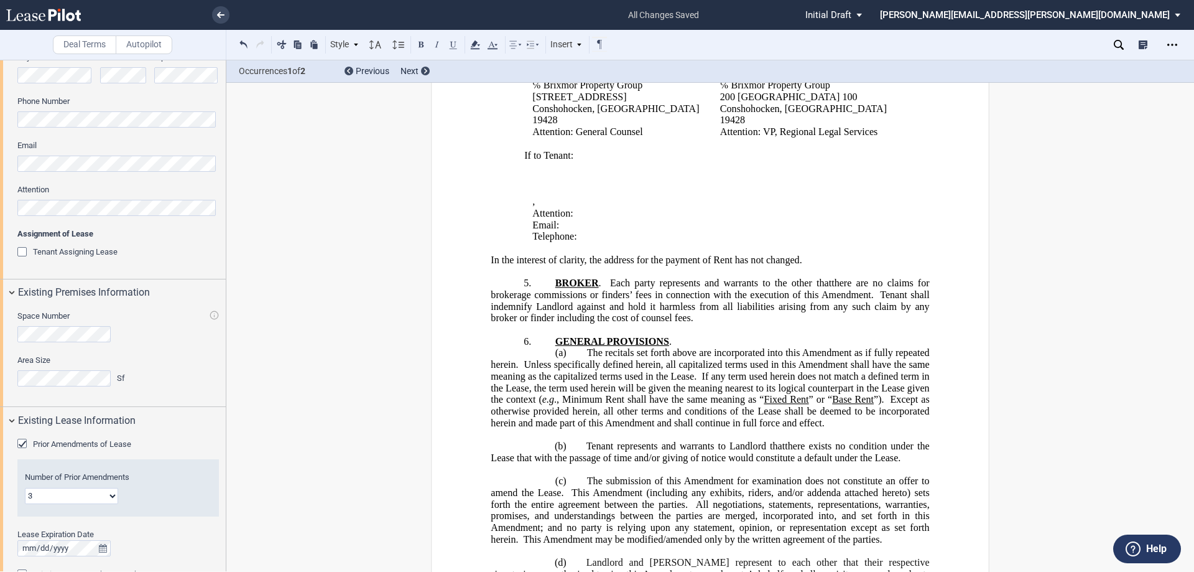
scroll to position [622, 0]
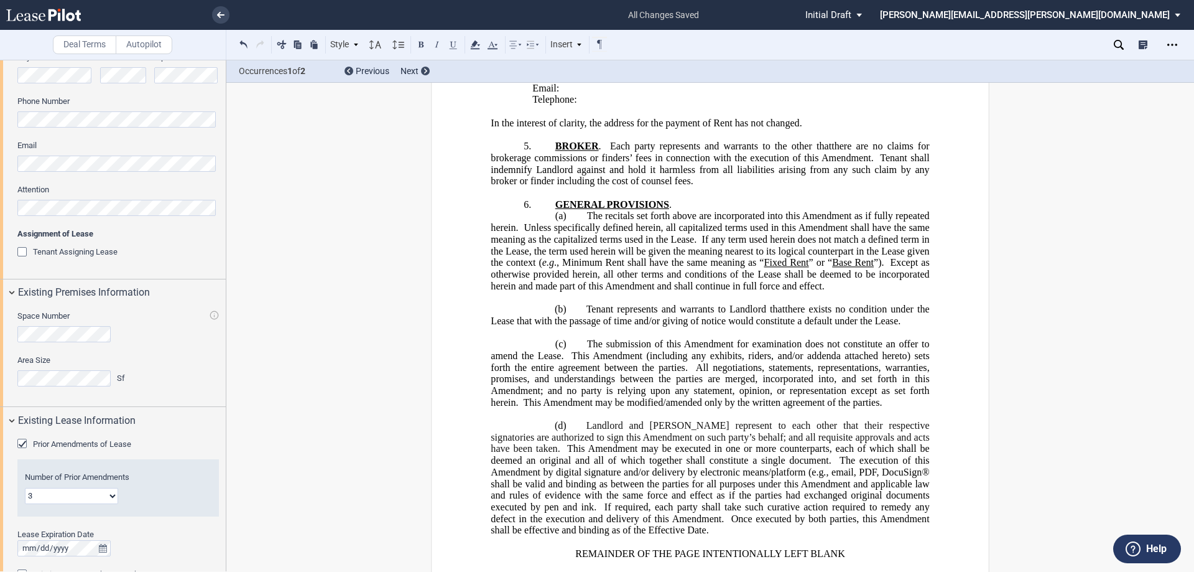
click at [591, 304] on p "﻿" at bounding box center [710, 298] width 438 height 12
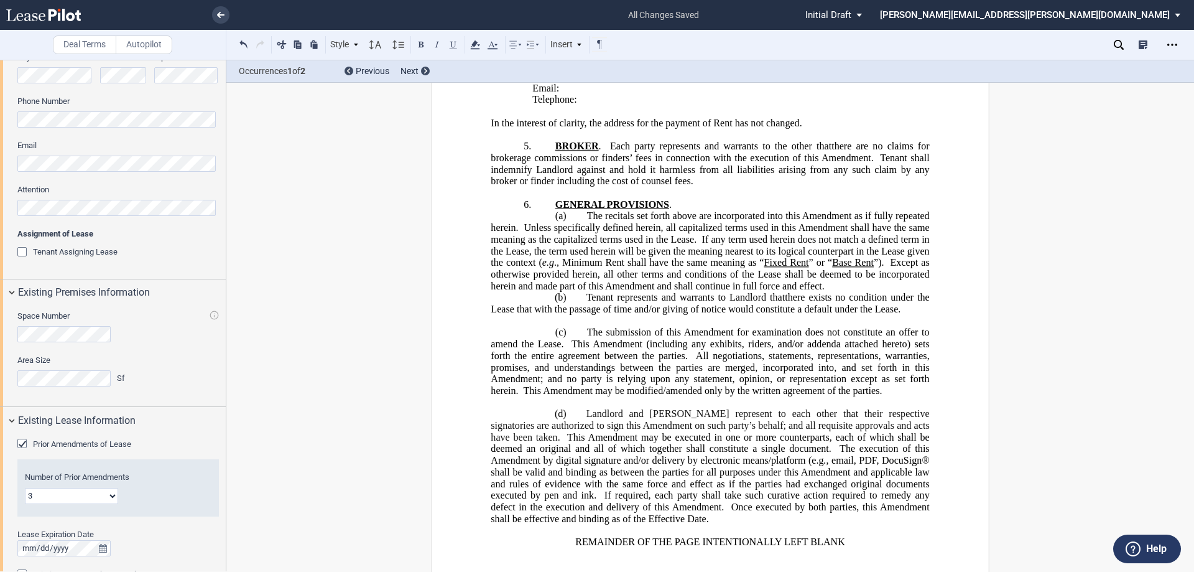
click at [577, 327] on p "﻿" at bounding box center [710, 321] width 438 height 12
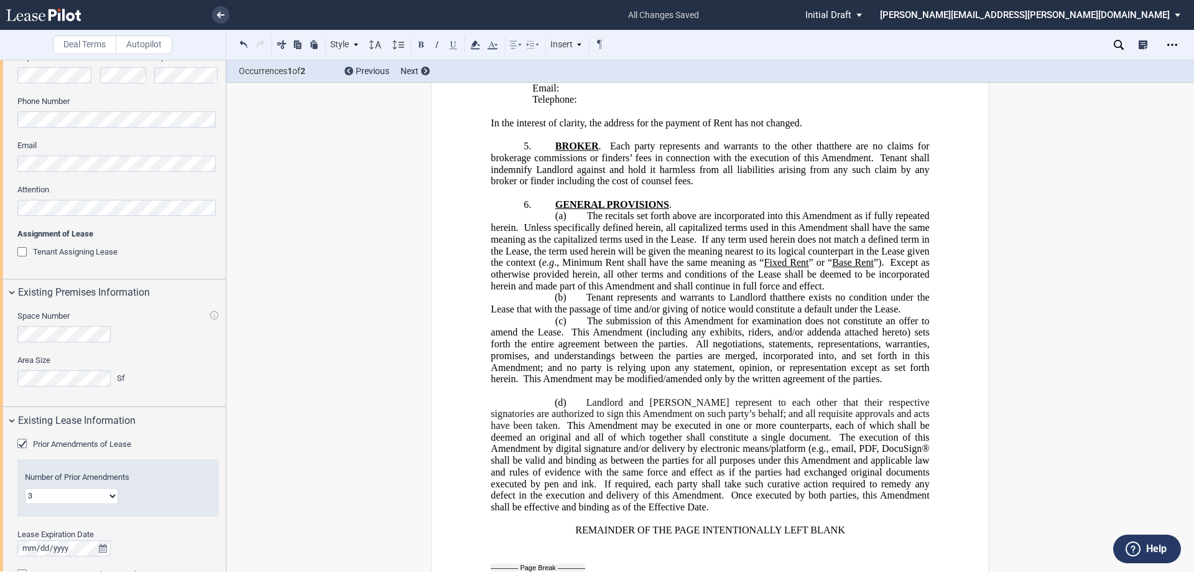
click at [556, 396] on p "﻿" at bounding box center [710, 390] width 438 height 12
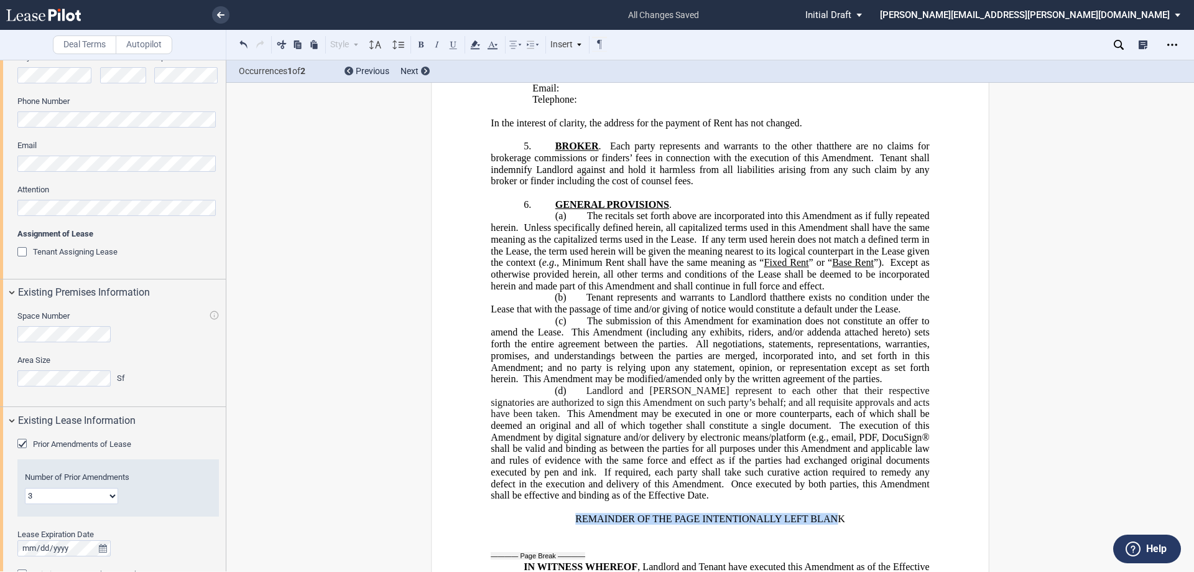
drag, startPoint x: 827, startPoint y: 543, endPoint x: 571, endPoint y: 536, distance: 256.3
click at [571, 524] on p "REMAINDER OF THE PAGE INTENTIONALLY LEFT BLANK" at bounding box center [710, 518] width 438 height 12
click at [423, 41] on button at bounding box center [421, 44] width 15 height 15
click at [845, 524] on p "REMAINDER OF THE PAGE INTENTIONALLY LEFT BLAN K" at bounding box center [710, 518] width 438 height 12
click at [420, 46] on button at bounding box center [421, 44] width 15 height 15
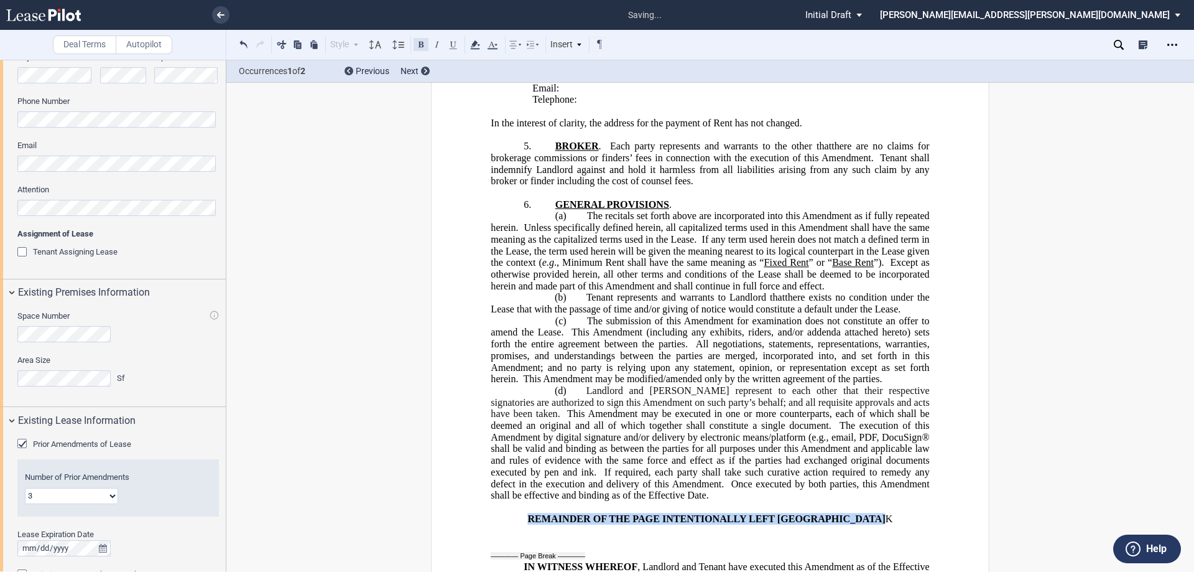
click at [420, 46] on button at bounding box center [421, 44] width 15 height 15
click at [873, 460] on span ", email, PDF, DocuSign® shall be valid and binding as between the parties for a…" at bounding box center [711, 454] width 441 height 46
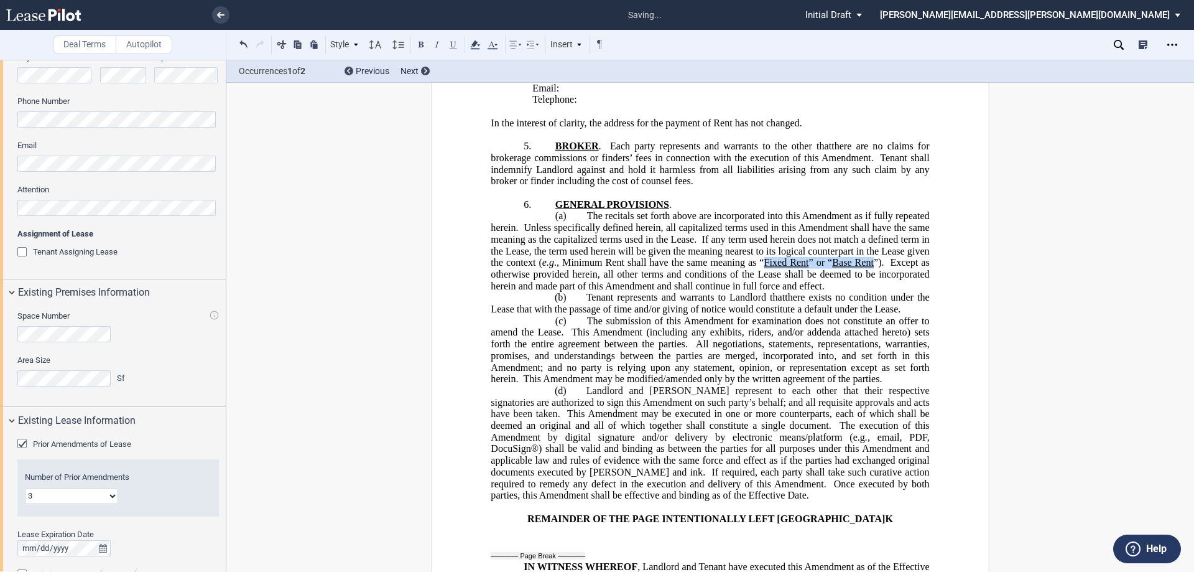
drag, startPoint x: 870, startPoint y: 287, endPoint x: 763, endPoint y: 282, distance: 107.7
click at [763, 282] on span "The recitals set forth above are incorporated into this Amendment as if fully r…" at bounding box center [711, 250] width 441 height 81
click at [452, 43] on button at bounding box center [453, 44] width 15 height 15
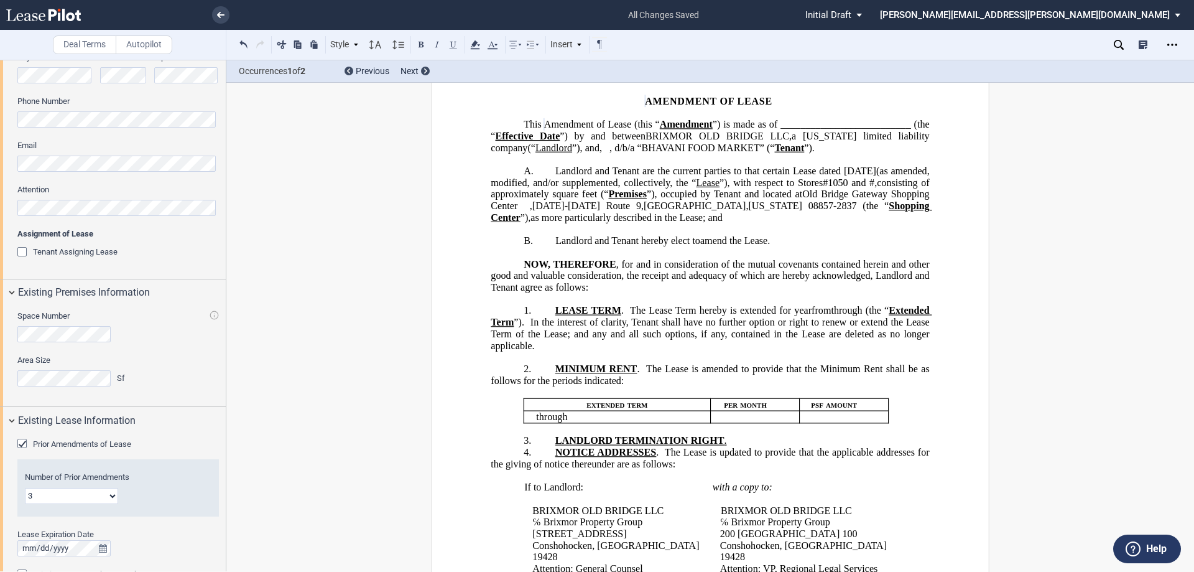
scroll to position [0, 0]
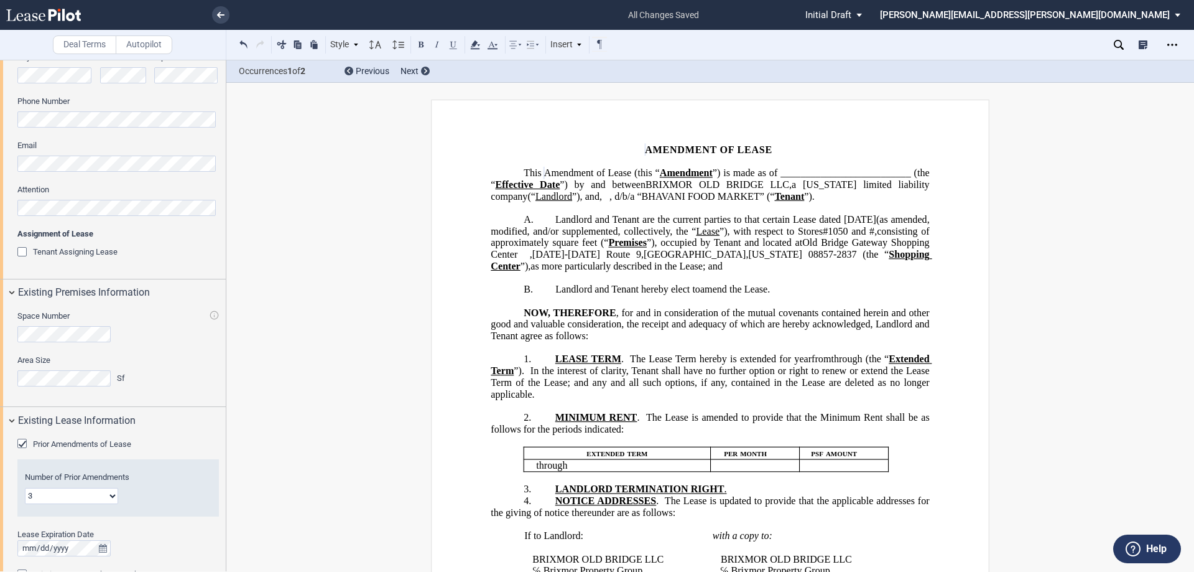
click at [609, 423] on span "MINIMUM RENT" at bounding box center [596, 417] width 82 height 11
click at [907, 427] on span "The Lease is amended to provide that the Minimum Rent shall be as follows for t…" at bounding box center [711, 423] width 441 height 22
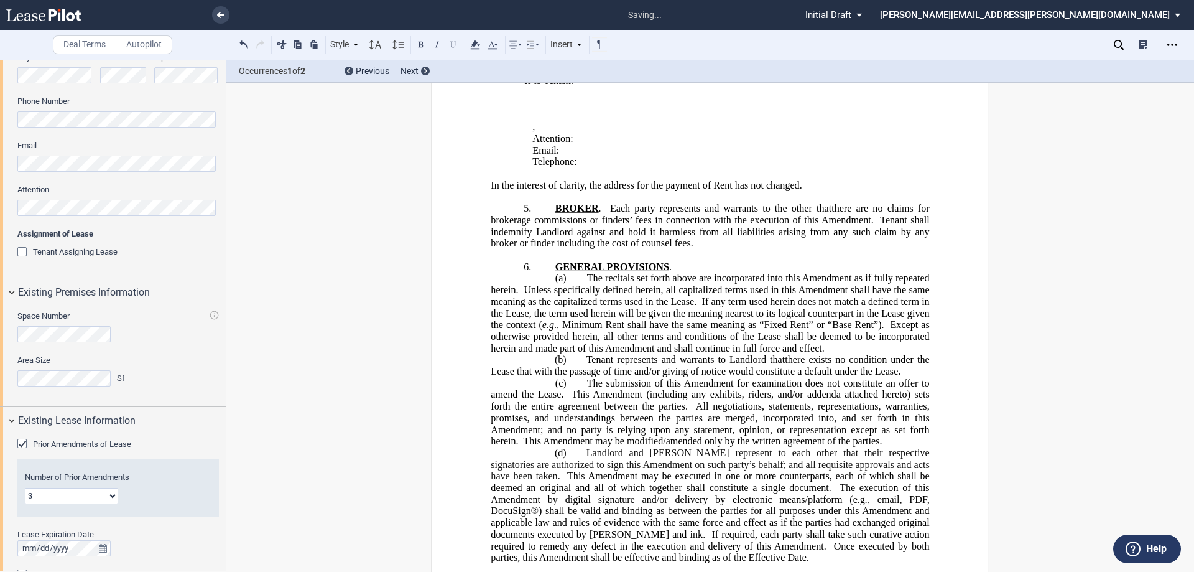
scroll to position [871, 0]
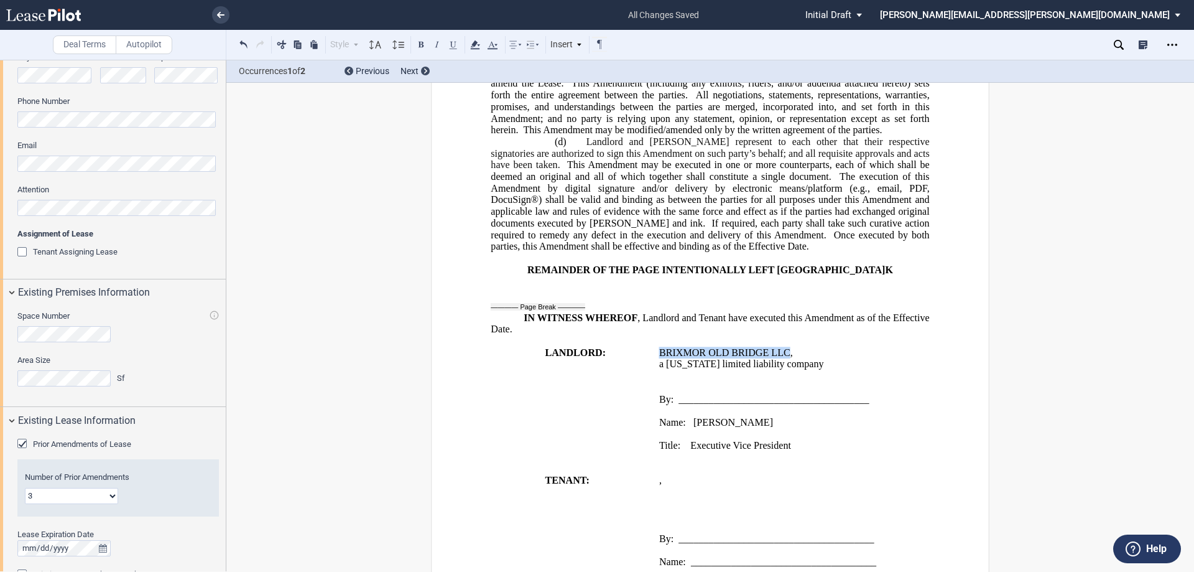
drag, startPoint x: 787, startPoint y: 378, endPoint x: 659, endPoint y: 374, distance: 128.2
click at [659, 358] on span "BRIXMOR OLD BRIDGE LLC ," at bounding box center [726, 351] width 134 height 11
click at [420, 45] on button at bounding box center [421, 44] width 15 height 15
drag, startPoint x: 690, startPoint y: 449, endPoint x: 654, endPoint y: 440, distance: 37.3
click at [654, 440] on td "BRIXMOR OLD BRIDGE LLC , a Delaware limited liability company ﻿ By: ___________…" at bounding box center [794, 404] width 280 height 116
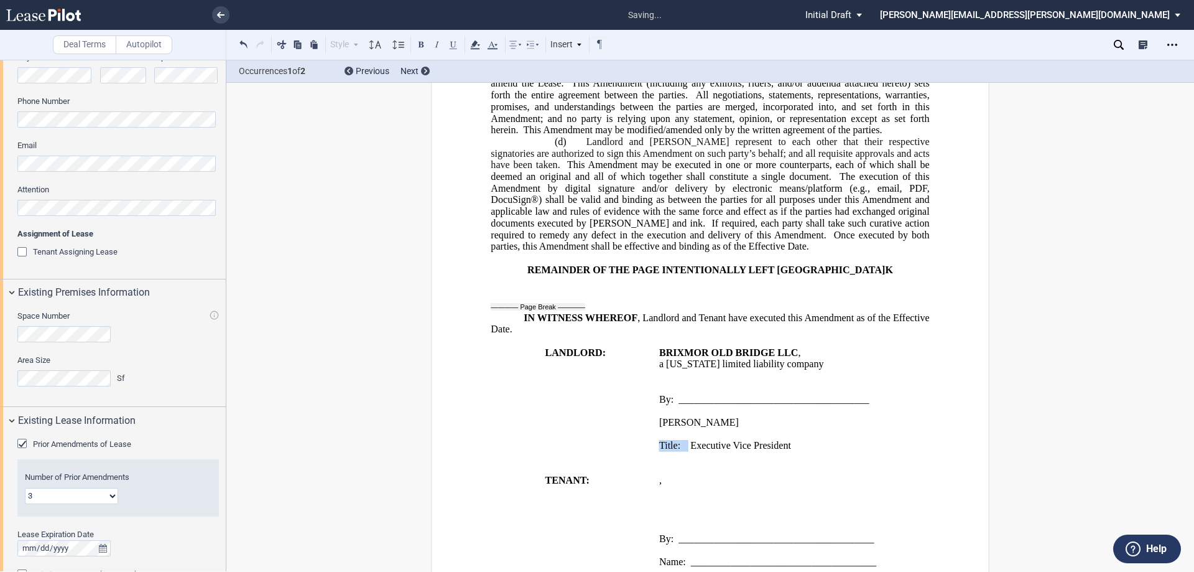
drag, startPoint x: 686, startPoint y: 467, endPoint x: 660, endPoint y: 457, distance: 28.2
click at [660, 452] on div "﻿ ﻿ David Vender ﻿ Title: Executive Vice President" at bounding box center [794, 428] width 271 height 47
click at [661, 440] on p "﻿" at bounding box center [794, 434] width 271 height 12
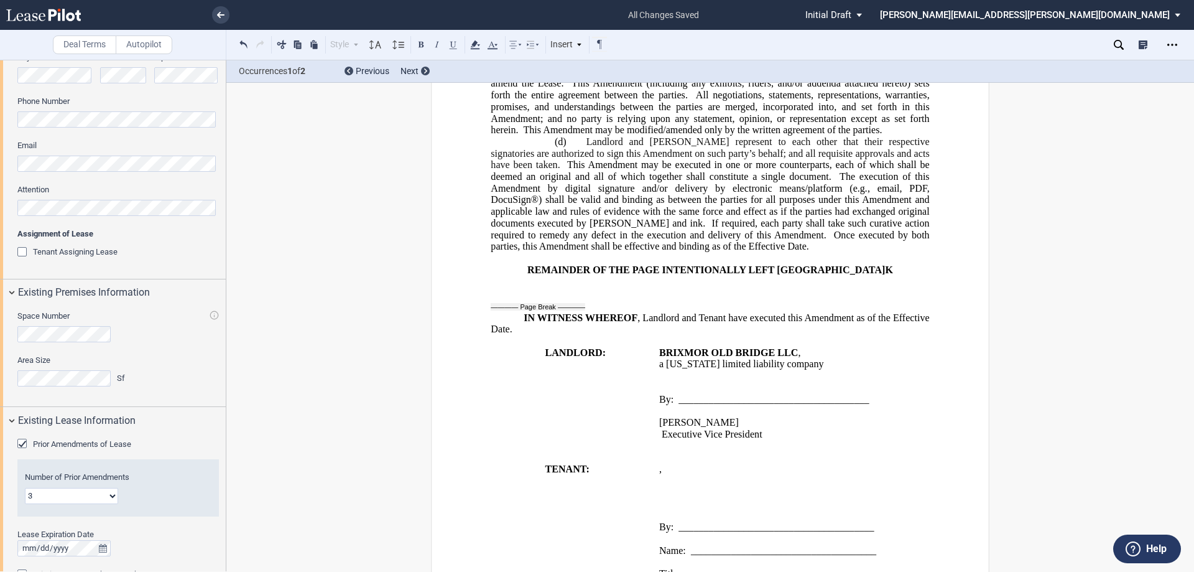
click at [662, 439] on span "Executive Vice President" at bounding box center [712, 433] width 101 height 11
click at [670, 417] on p "﻿" at bounding box center [794, 411] width 271 height 12
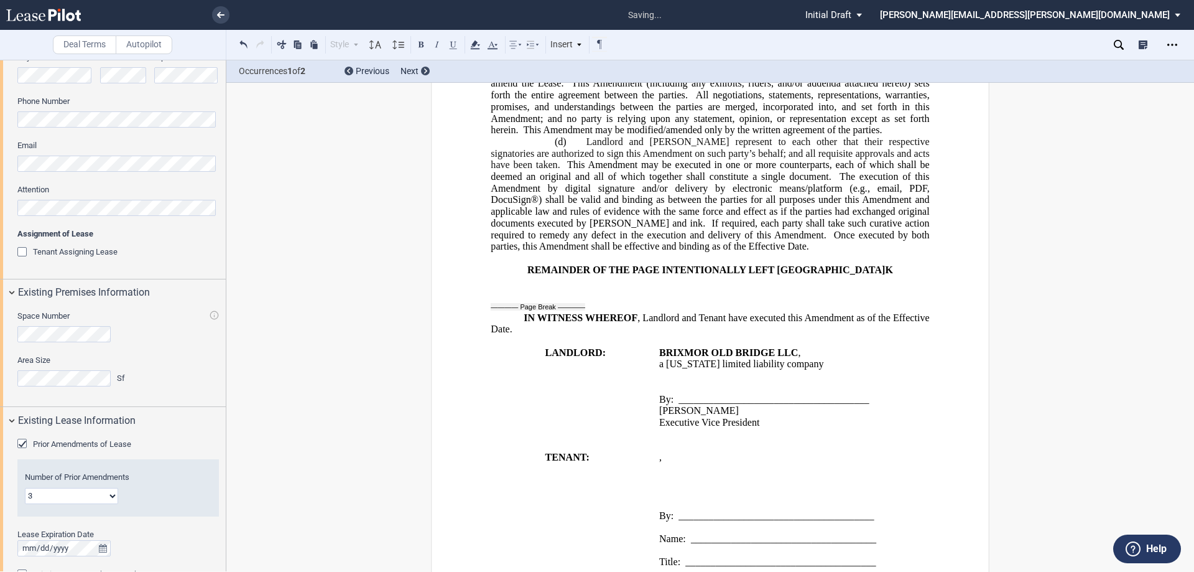
click at [771, 428] on p "﻿ Executive Vice President" at bounding box center [794, 422] width 271 height 12
click at [826, 486] on p "﻿ ﻿ ﻿ ﻿ ﻿ ﻿" at bounding box center [794, 481] width 271 height 12
drag, startPoint x: 800, startPoint y: 517, endPoint x: 686, endPoint y: 511, distance: 114.0
click at [686, 497] on span "﻿d/b/a “BHAVANI FOOD MARKET”" at bounding box center [734, 491] width 150 height 11
click at [421, 48] on button at bounding box center [421, 44] width 15 height 15
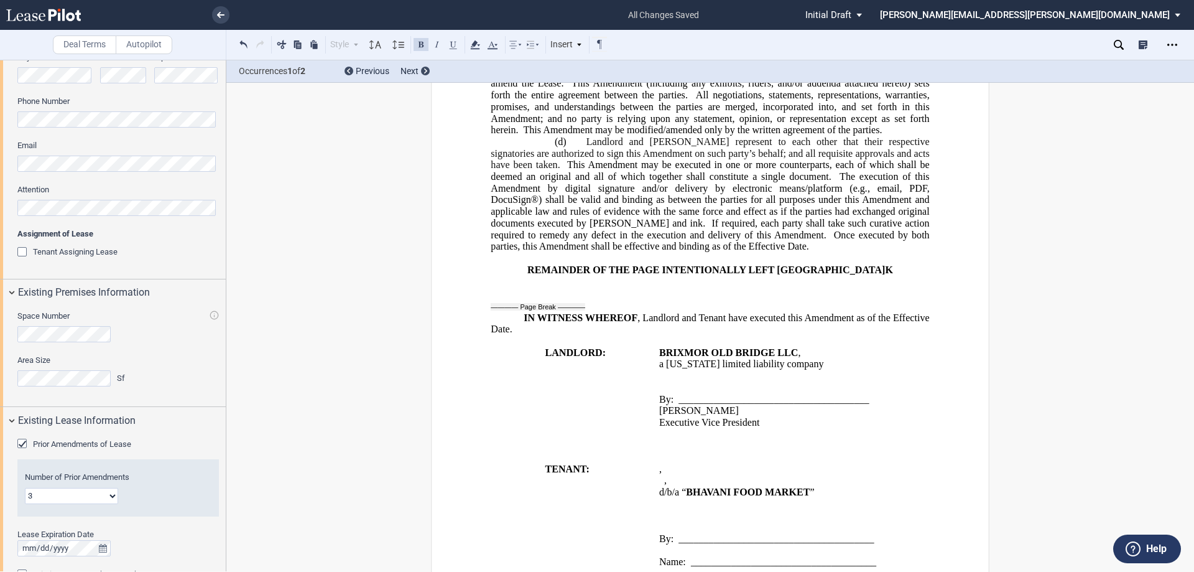
click at [662, 474] on span "﻿ ﻿ ," at bounding box center [660, 468] width 2 height 11
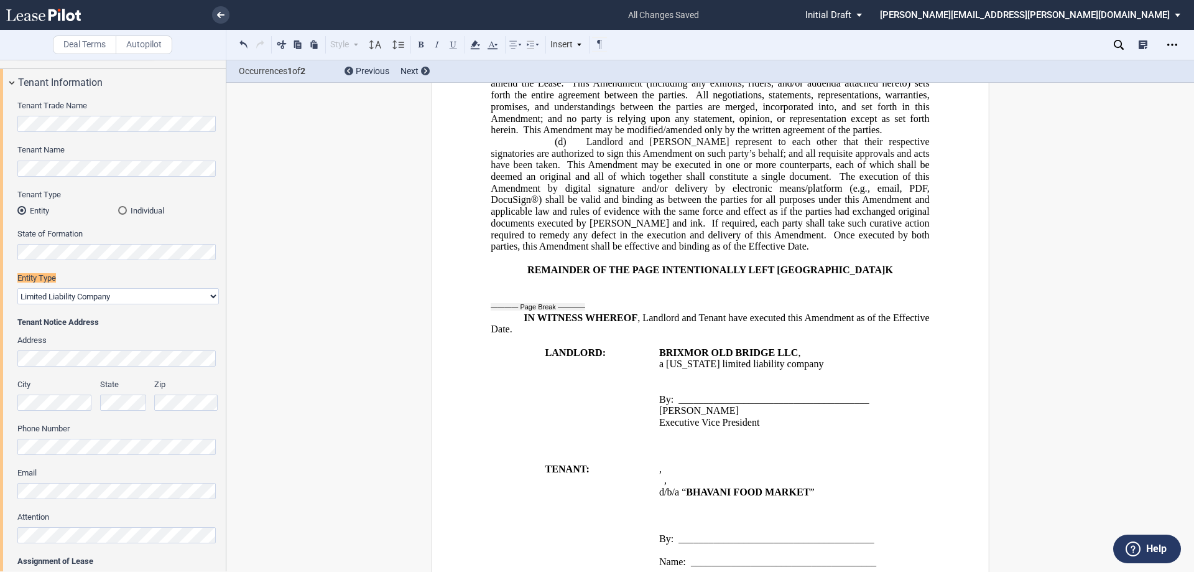
scroll to position [0, 0]
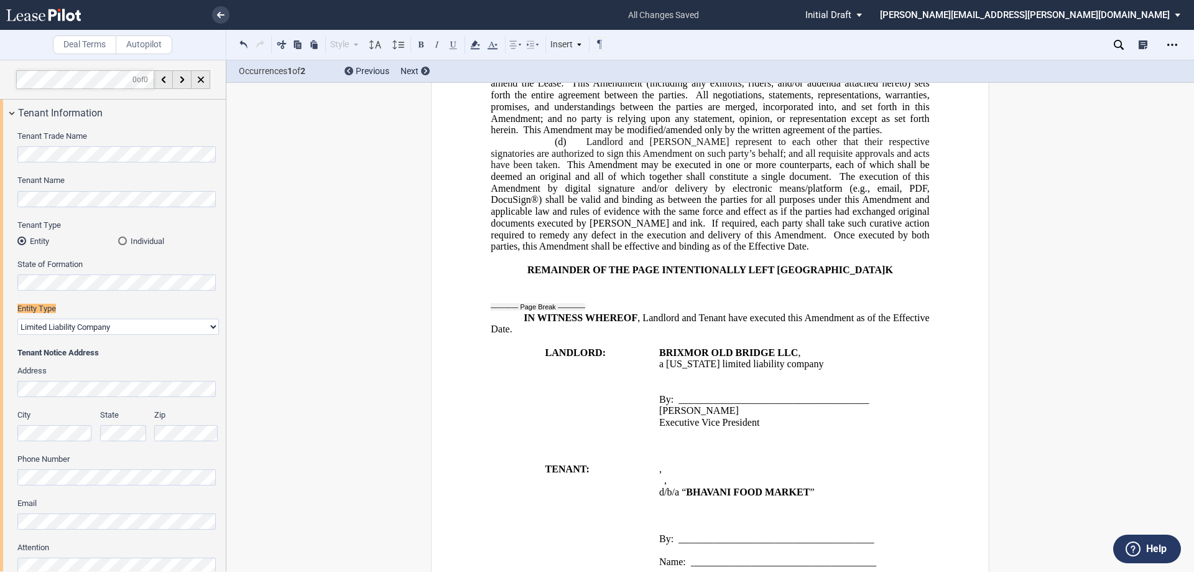
click at [662, 474] on span "﻿ ﻿ ," at bounding box center [660, 468] width 2 height 11
click at [422, 49] on button at bounding box center [421, 44] width 15 height 15
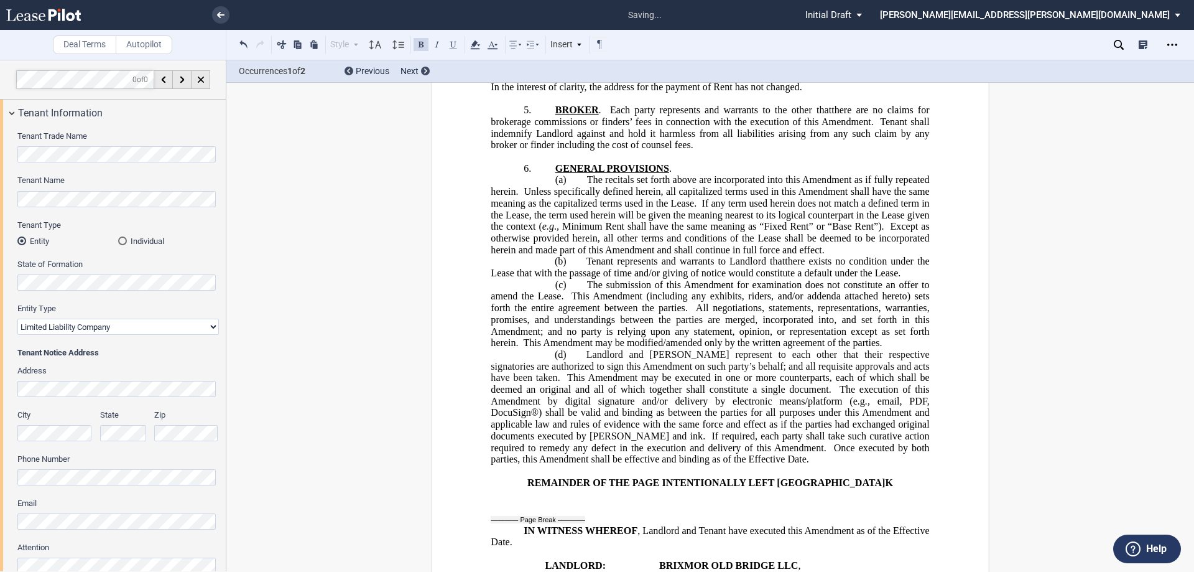
scroll to position [347, 0]
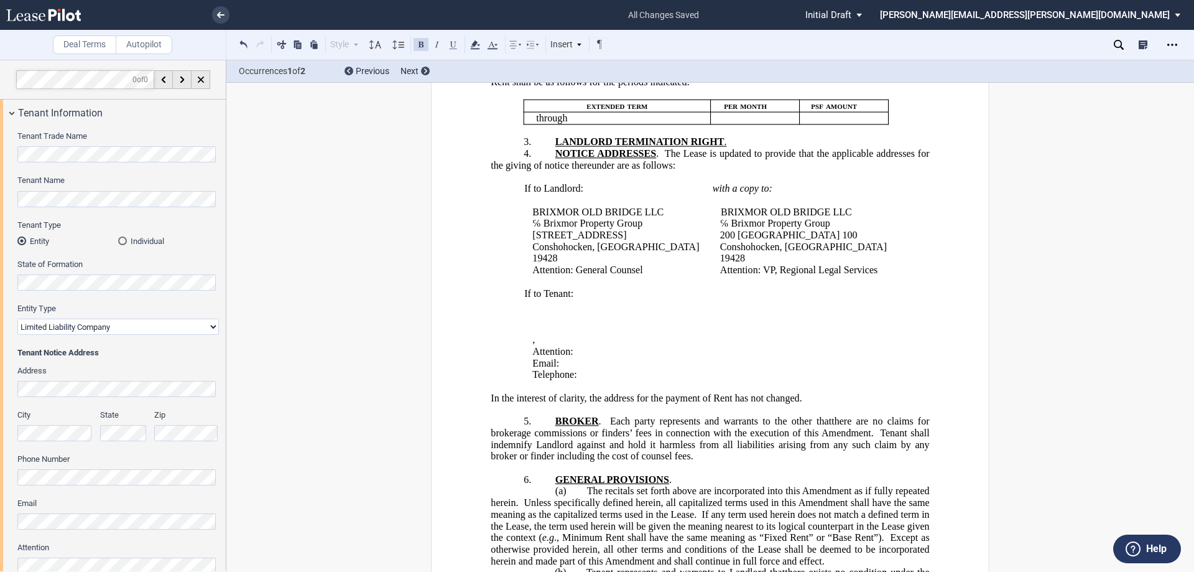
drag, startPoint x: 1182, startPoint y: 1, endPoint x: 953, endPoint y: 157, distance: 277.2
click at [953, 157] on div "!!CUSTOM_FOOTER_DISTANCE_0.1!! !!CUSTOM_FOOTER_START!! ﻿ !!CUSTOM_PAGE_NUMBER:T…" at bounding box center [710, 461] width 559 height 1418
click at [1172, 37] on div "Open Lease options menu" at bounding box center [1172, 45] width 20 height 20
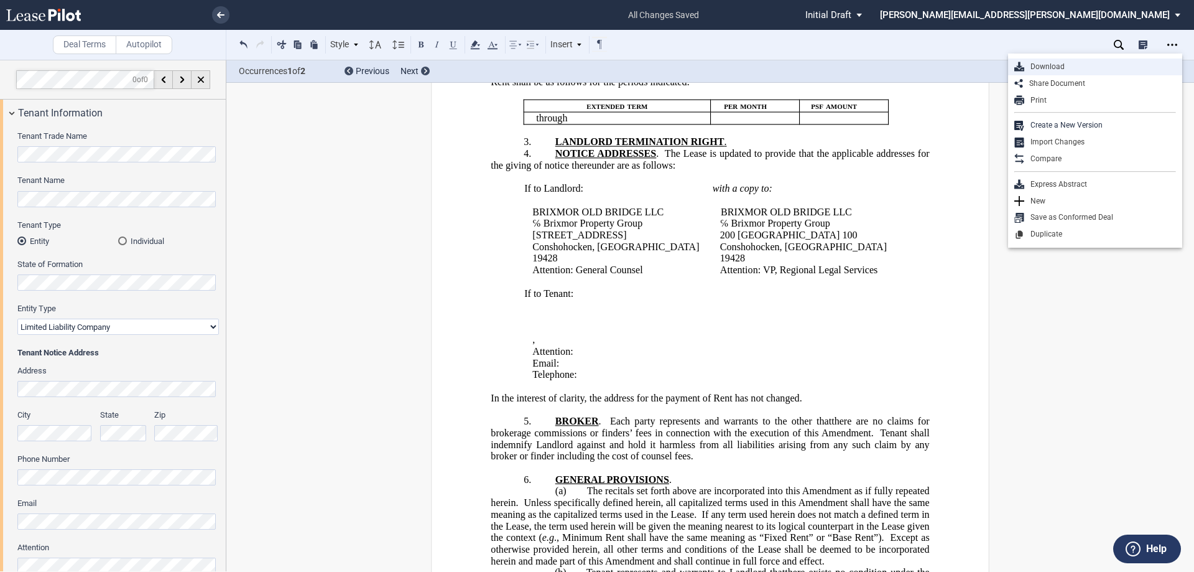
click at [1057, 70] on div "Download" at bounding box center [1100, 67] width 152 height 11
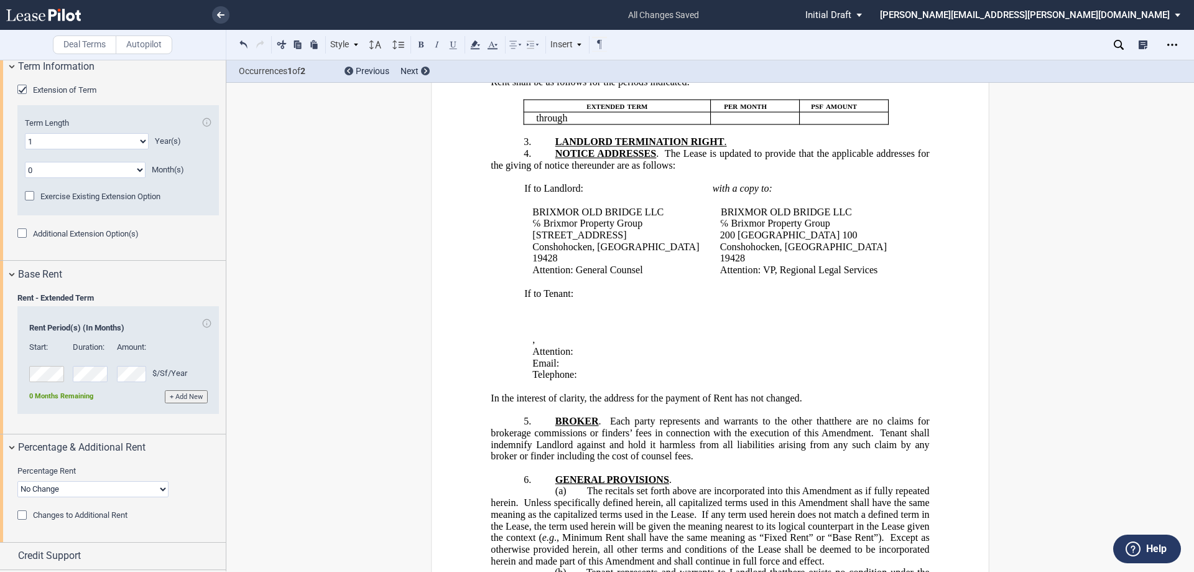
scroll to position [1021, 0]
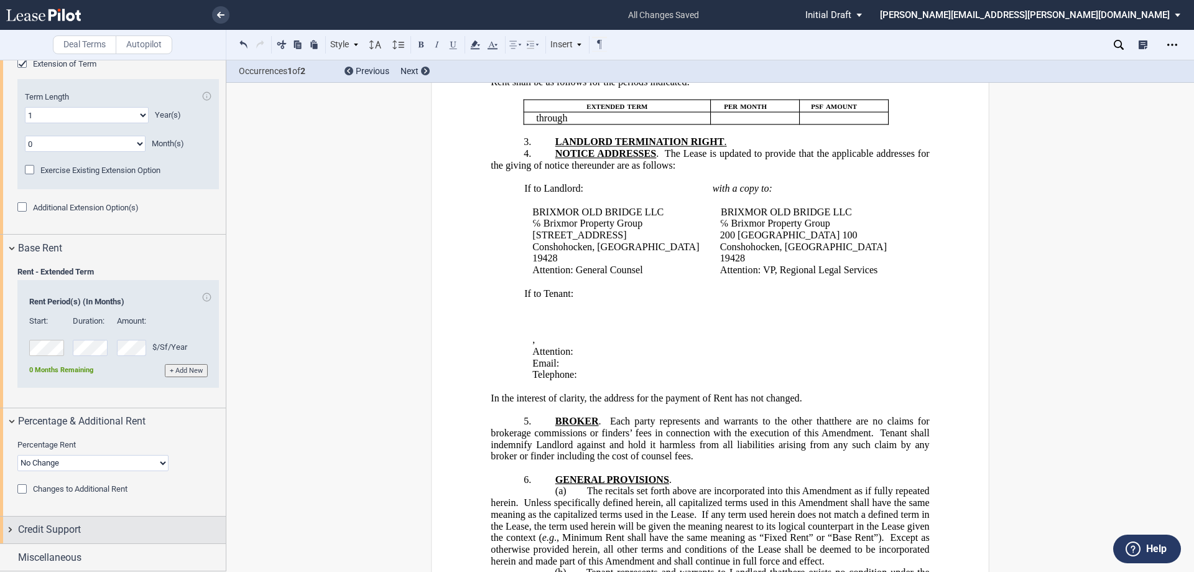
click at [78, 534] on span "Credit Support" at bounding box center [49, 529] width 63 height 15
click at [60, 554] on span "Existing Guarantor" at bounding box center [65, 552] width 64 height 9
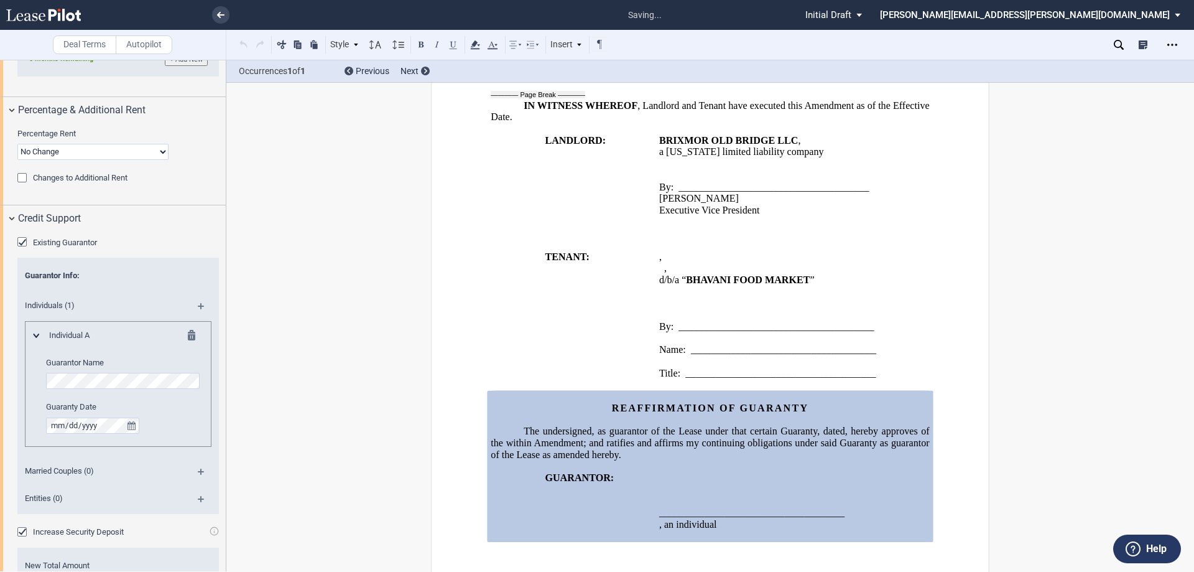
scroll to position [1120, 0]
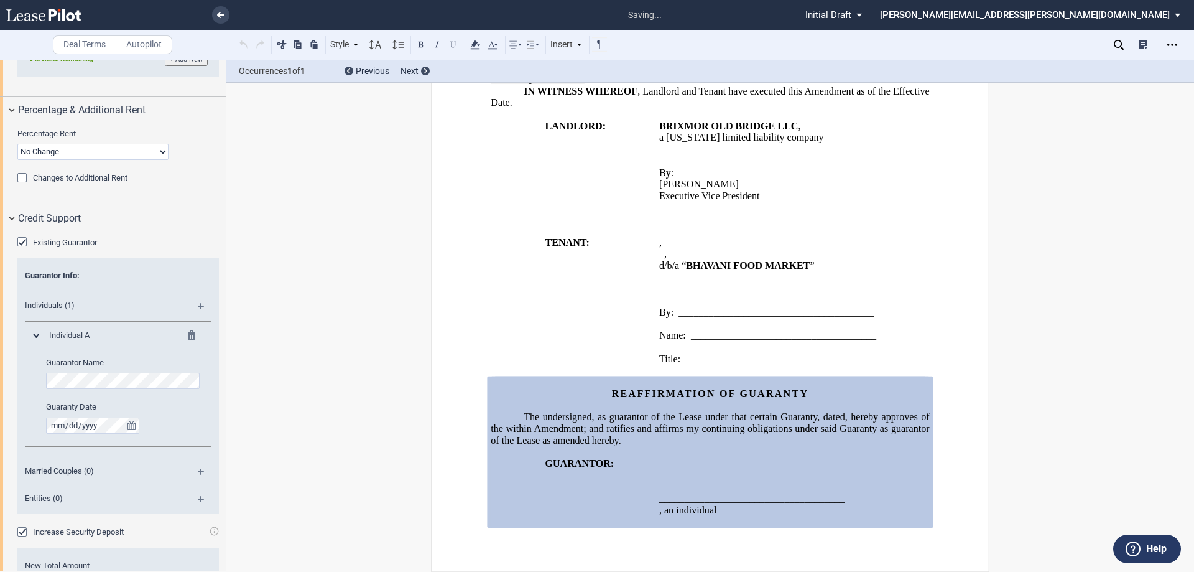
click at [549, 432] on span ", hereby approves of the within Amendment; and ratifies and affirms my continui…" at bounding box center [711, 428] width 441 height 34
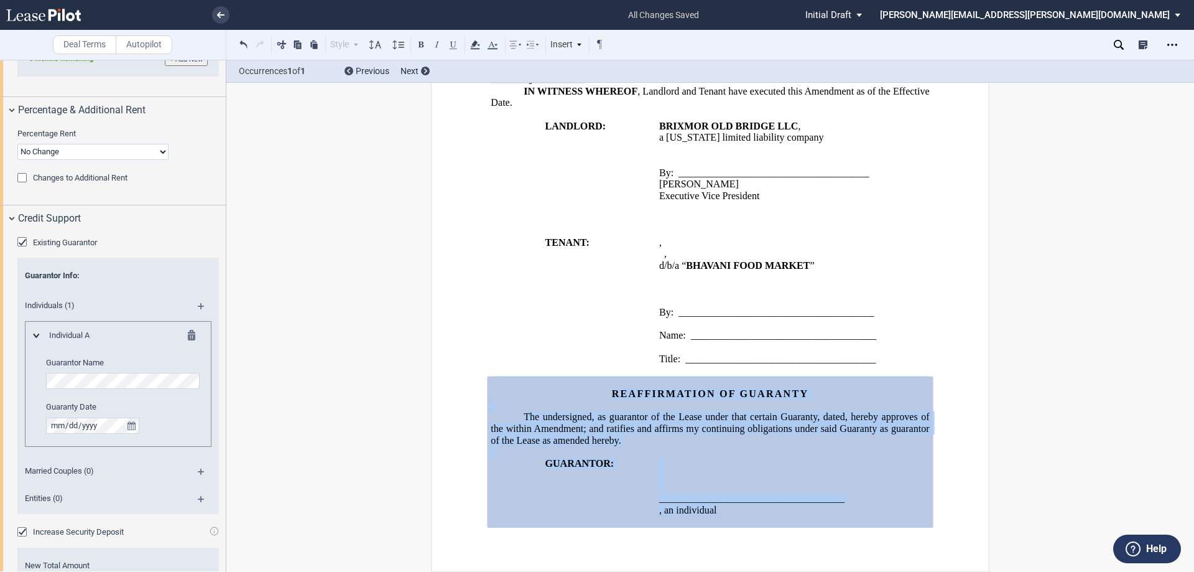
drag, startPoint x: 786, startPoint y: 513, endPoint x: 608, endPoint y: 386, distance: 219.0
click at [608, 386] on div "REAFFIRMATION OF GUARANTY The undersigned, as guarantor of the Lease under that…" at bounding box center [710, 451] width 438 height 151
